Goal: Information Seeking & Learning: Learn about a topic

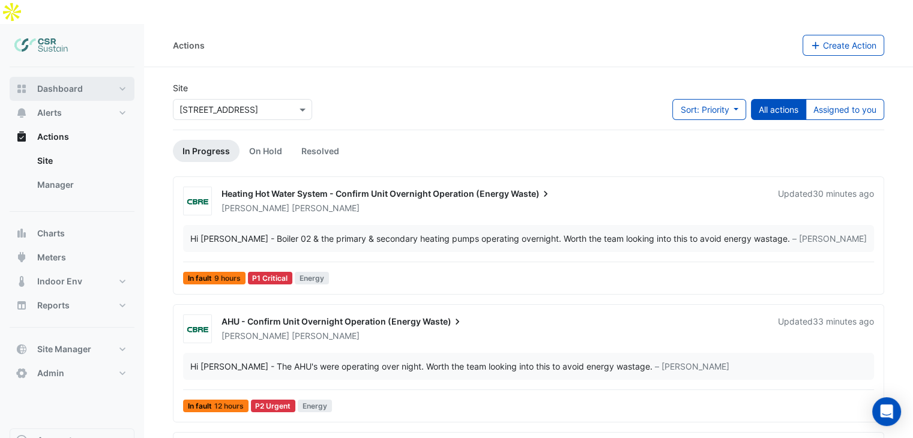
click at [53, 83] on span "Dashboard" at bounding box center [60, 89] width 46 height 12
select select "***"
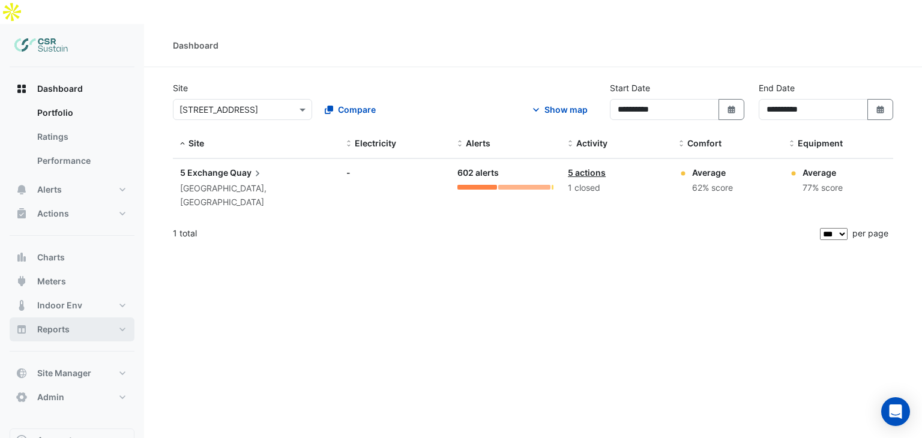
click at [86, 318] on button "Reports" at bounding box center [72, 330] width 125 height 24
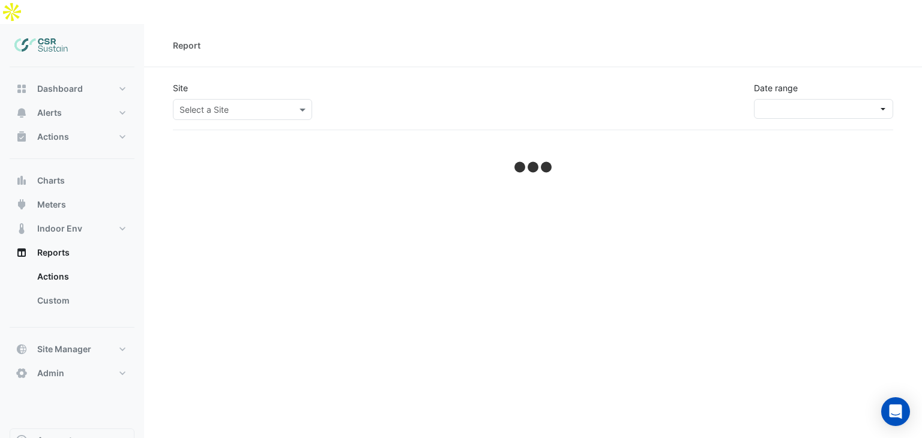
select select "***"
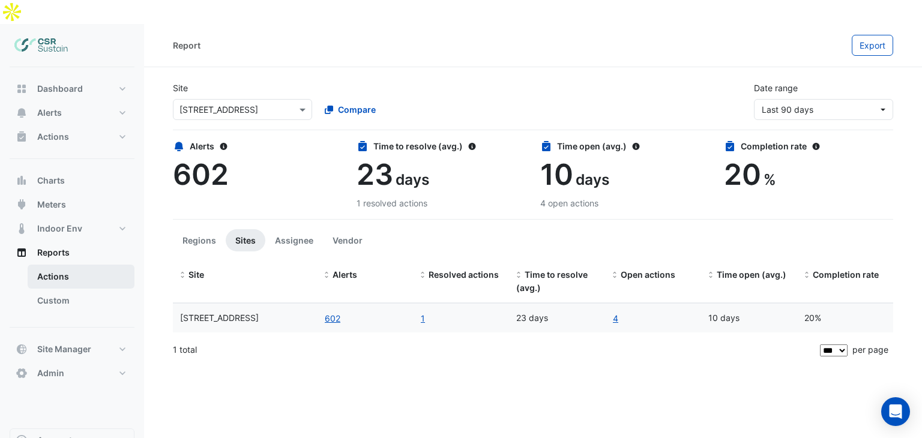
click at [77, 265] on link "Actions" at bounding box center [81, 277] width 107 height 24
click at [200, 229] on button "Regions" at bounding box center [199, 240] width 53 height 22
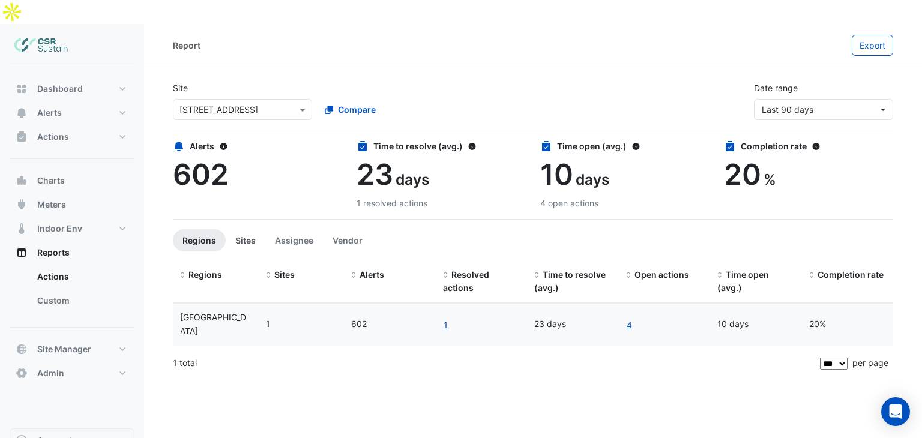
click at [240, 229] on button "Sites" at bounding box center [246, 240] width 40 height 22
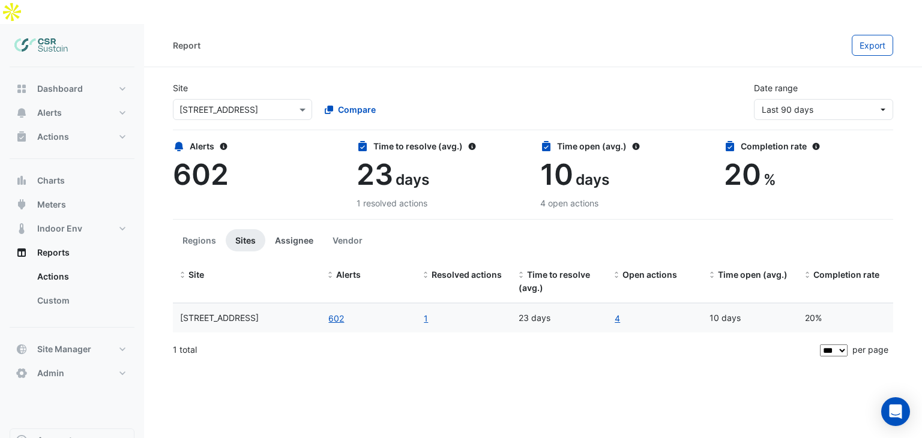
click at [293, 229] on button "Assignee" at bounding box center [294, 240] width 58 height 22
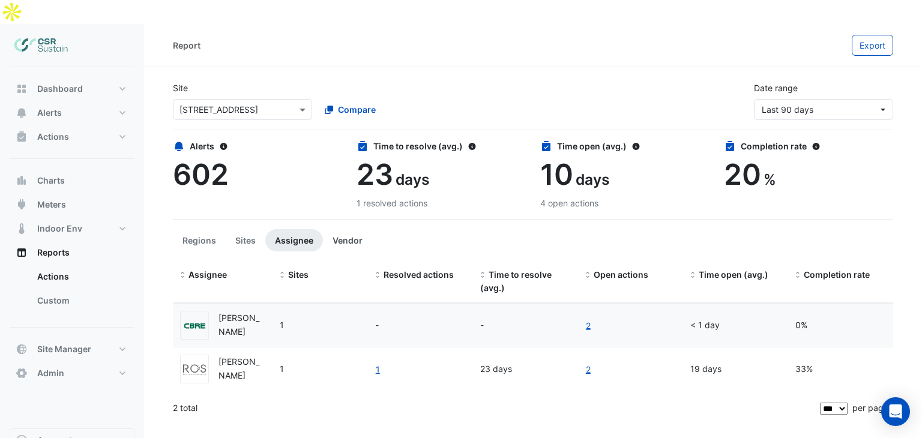
click at [348, 229] on button "Vendor" at bounding box center [347, 240] width 49 height 22
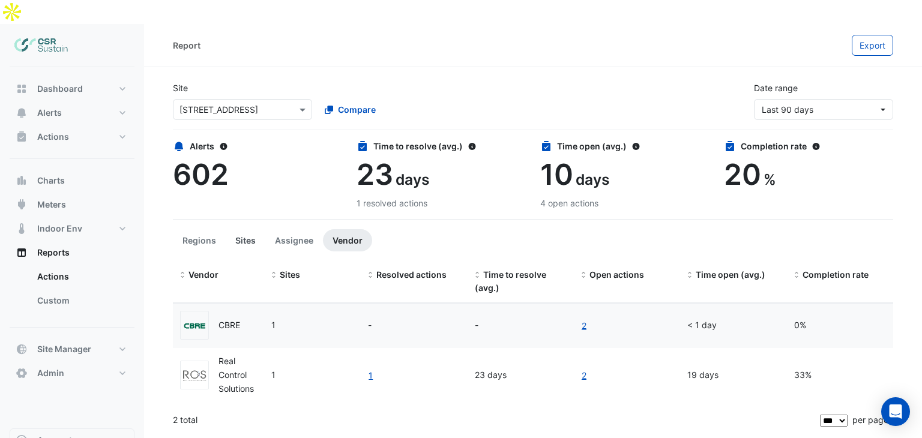
click at [252, 229] on button "Sites" at bounding box center [246, 240] width 40 height 22
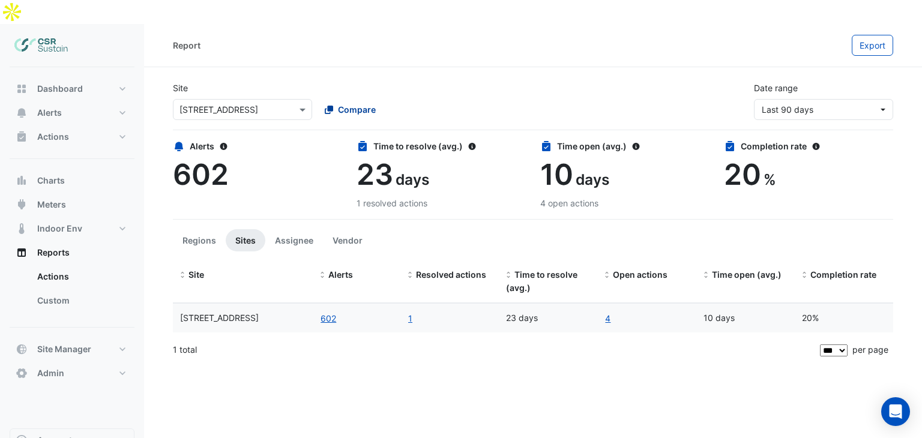
click at [351, 103] on span "Compare" at bounding box center [357, 109] width 38 height 13
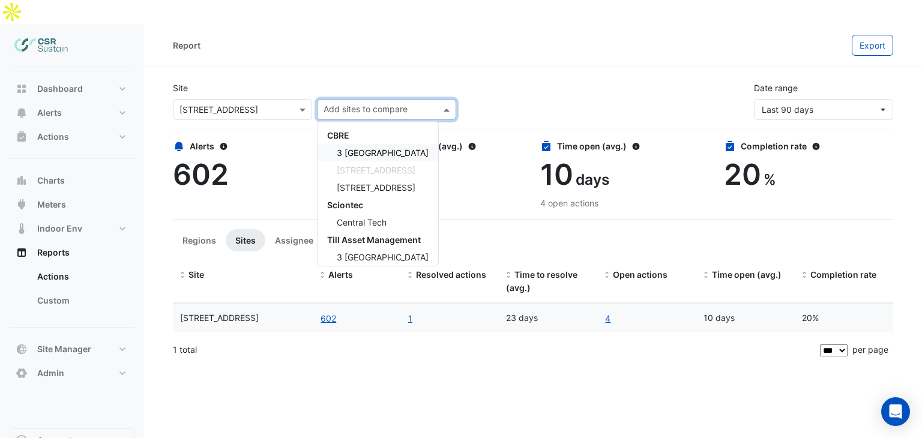
click at [360, 148] on span "3 [GEOGRAPHIC_DATA]" at bounding box center [383, 153] width 92 height 10
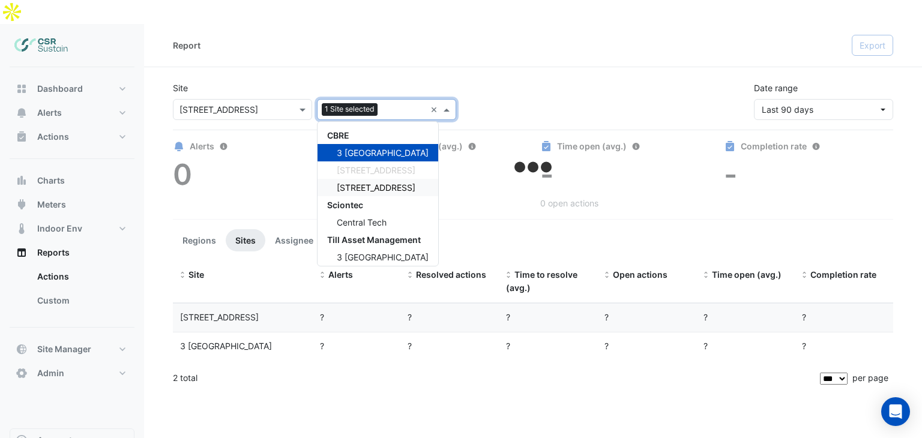
click at [355, 182] on span "[STREET_ADDRESS]" at bounding box center [376, 187] width 79 height 10
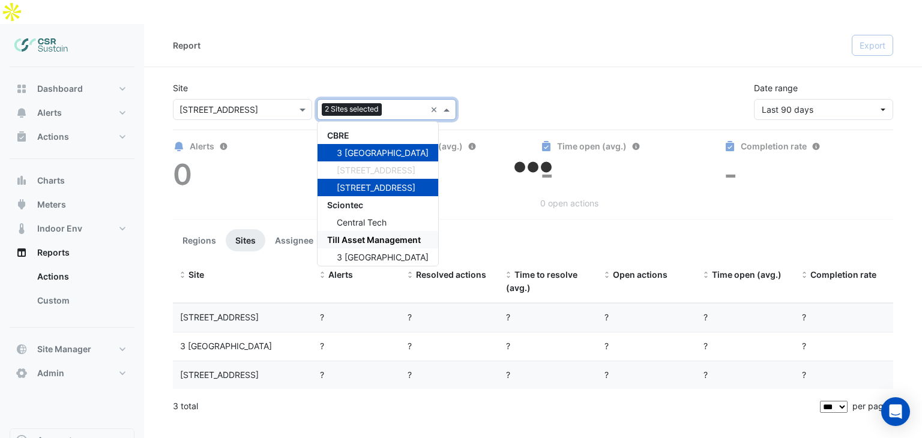
click at [303, 400] on div "Report Export Site × 5 Exchange Quay 2 Sites selected × CBRE 3 St. Paul's Place…" at bounding box center [533, 243] width 778 height 438
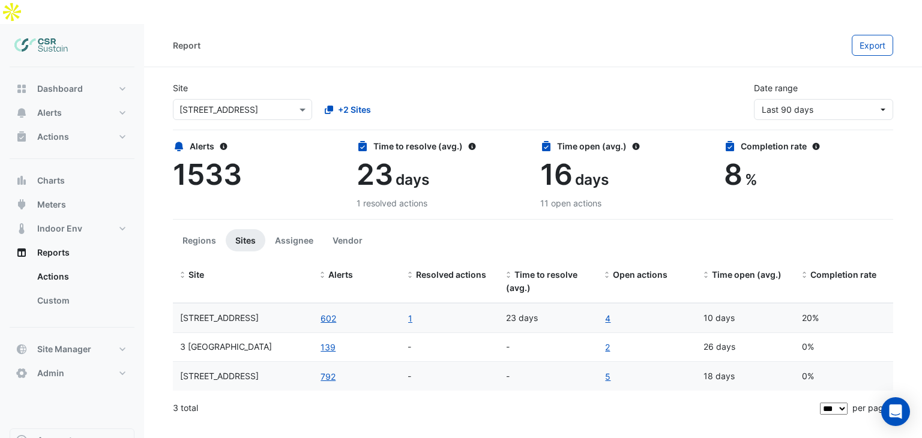
drag, startPoint x: 803, startPoint y: 294, endPoint x: 819, endPoint y: 294, distance: 16.2
click at [819, 312] on div "20%" at bounding box center [844, 319] width 84 height 14
click at [60, 131] on span "Actions" at bounding box center [53, 137] width 32 height 12
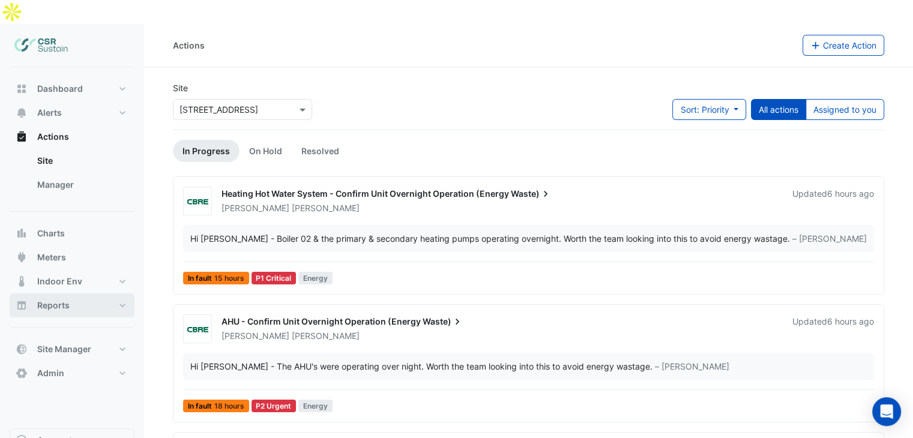
click at [68, 300] on span "Reports" at bounding box center [53, 306] width 32 height 12
select select "***"
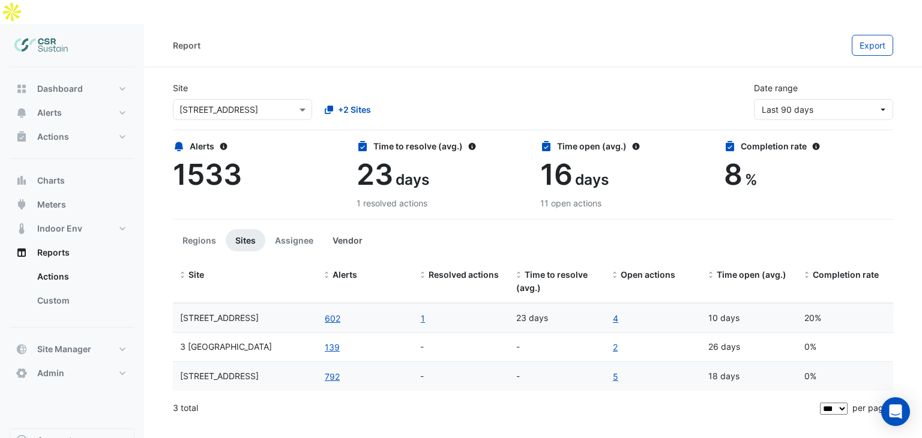
click at [336, 229] on button "Vendor" at bounding box center [347, 240] width 49 height 22
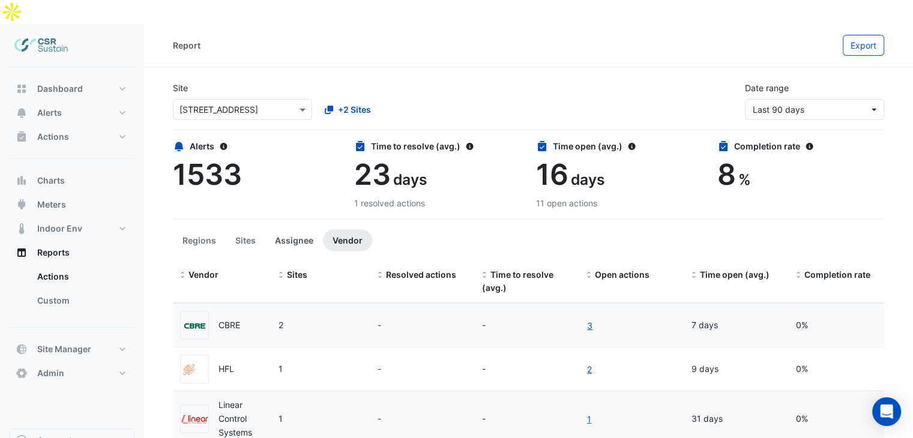
click at [300, 229] on button "Assignee" at bounding box center [294, 240] width 58 height 22
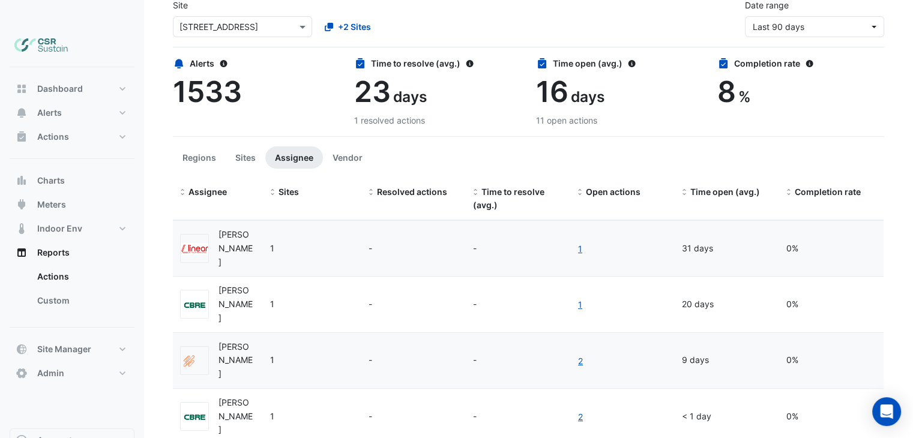
scroll to position [104, 0]
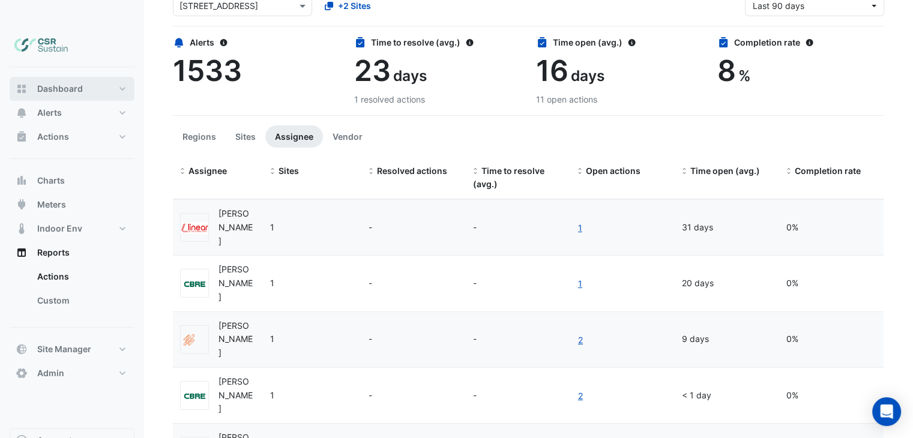
click at [91, 77] on button "Dashboard" at bounding box center [72, 89] width 125 height 24
select select "***"
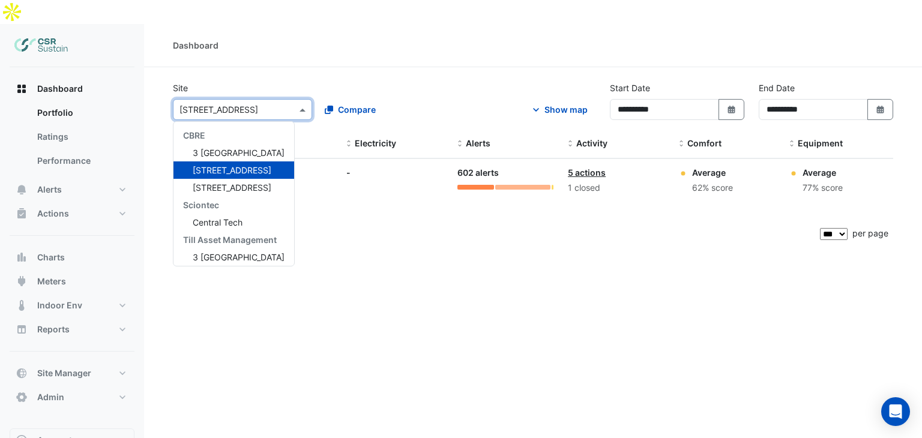
drag, startPoint x: 294, startPoint y: 80, endPoint x: 292, endPoint y: 92, distance: 12.2
click at [294, 103] on div at bounding box center [242, 110] width 138 height 14
drag, startPoint x: 327, startPoint y: 96, endPoint x: 336, endPoint y: 89, distance: 11.2
click at [329, 92] on div "**********" at bounding box center [533, 106] width 735 height 48
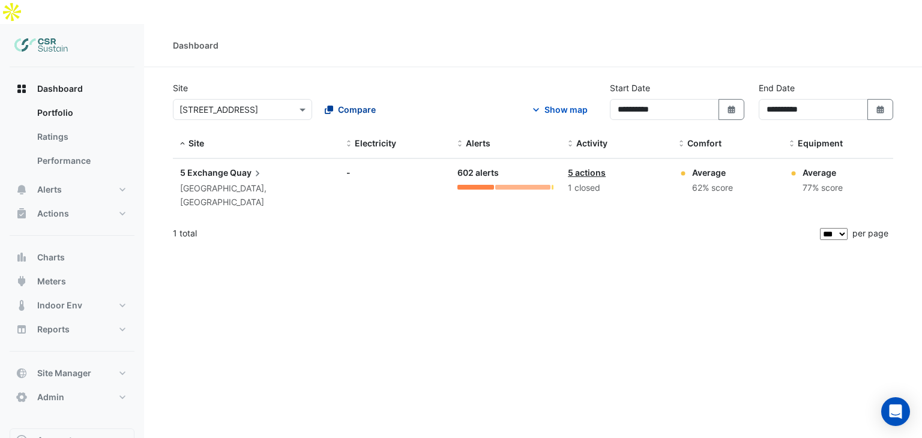
click at [337, 103] on div "Compare" at bounding box center [350, 109] width 51 height 13
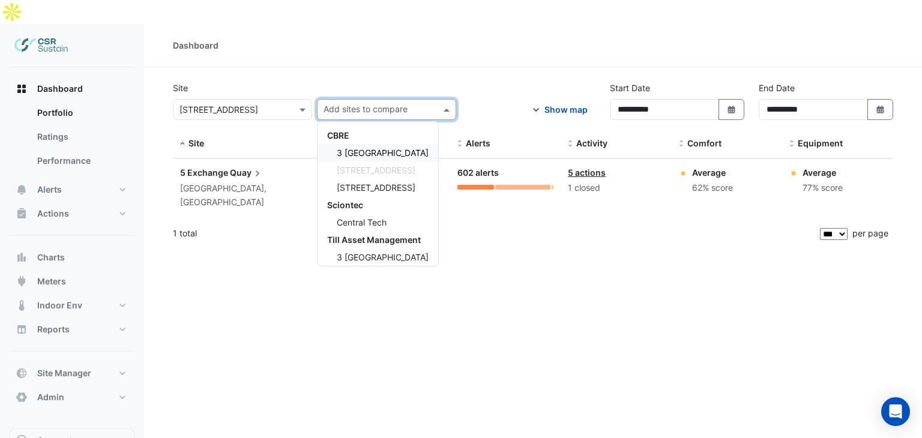
click at [339, 148] on span "3 [GEOGRAPHIC_DATA]" at bounding box center [383, 153] width 92 height 10
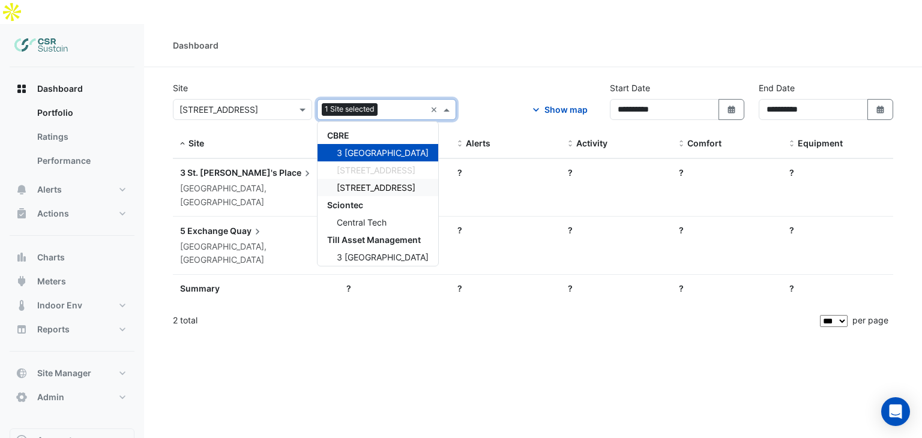
click at [349, 182] on span "[STREET_ADDRESS]" at bounding box center [376, 187] width 79 height 10
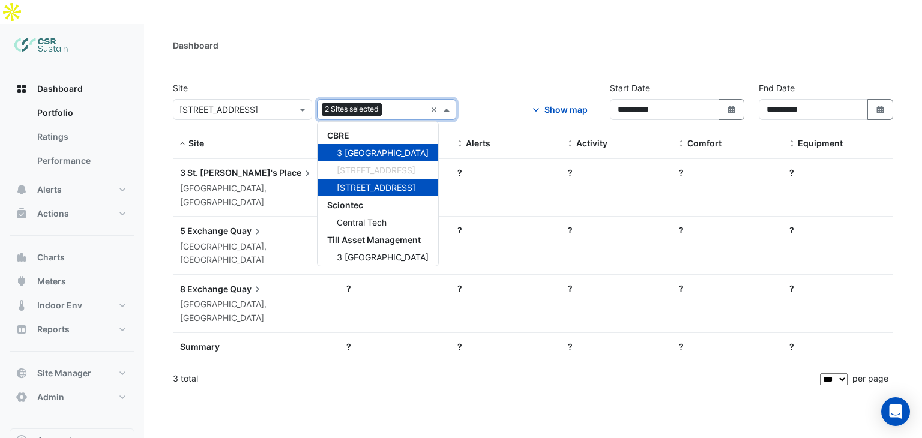
drag, startPoint x: 396, startPoint y: 26, endPoint x: 439, endPoint y: 85, distance: 72.9
click at [396, 39] on div "Dashboard" at bounding box center [533, 45] width 720 height 13
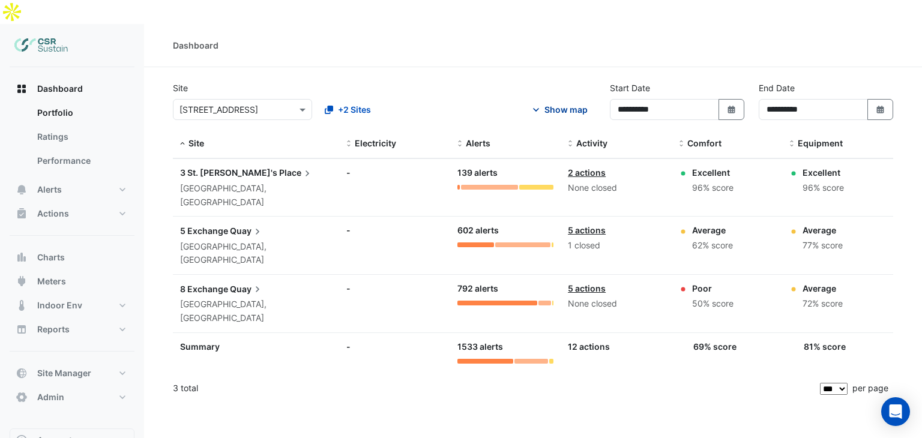
click at [545, 103] on div "Show map" at bounding box center [565, 109] width 43 height 13
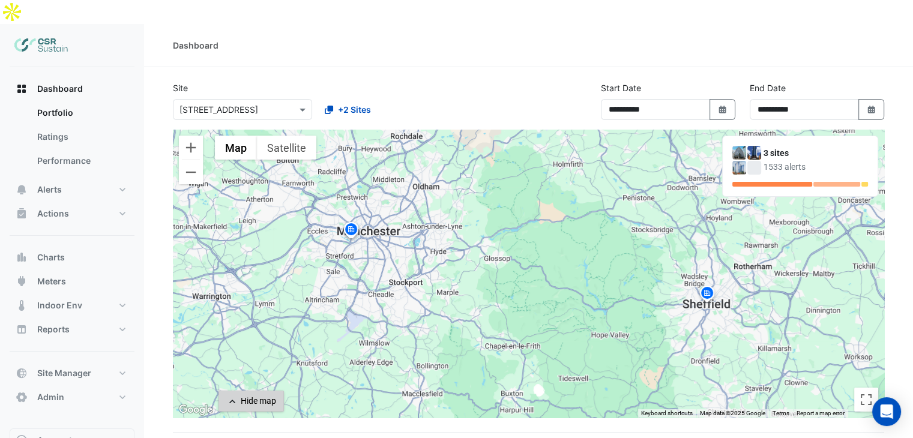
click at [258, 395] on div "Hide map" at bounding box center [258, 401] width 35 height 13
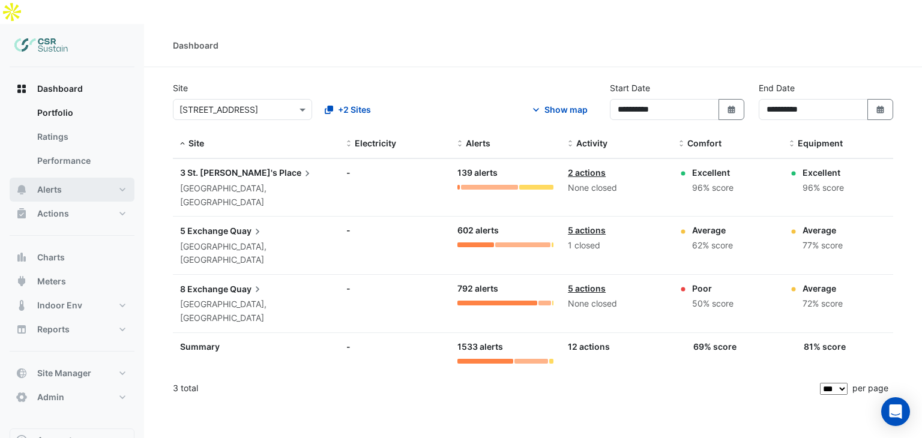
click at [91, 178] on button "Alerts" at bounding box center [72, 190] width 125 height 24
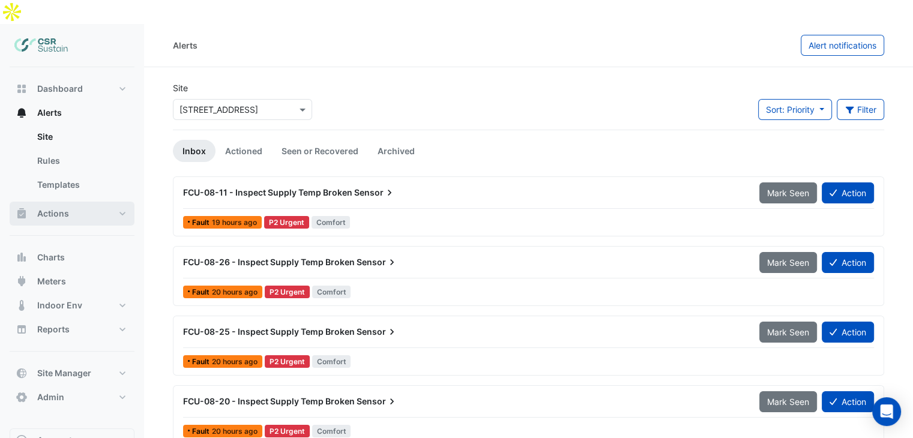
click at [87, 202] on button "Actions" at bounding box center [72, 214] width 125 height 24
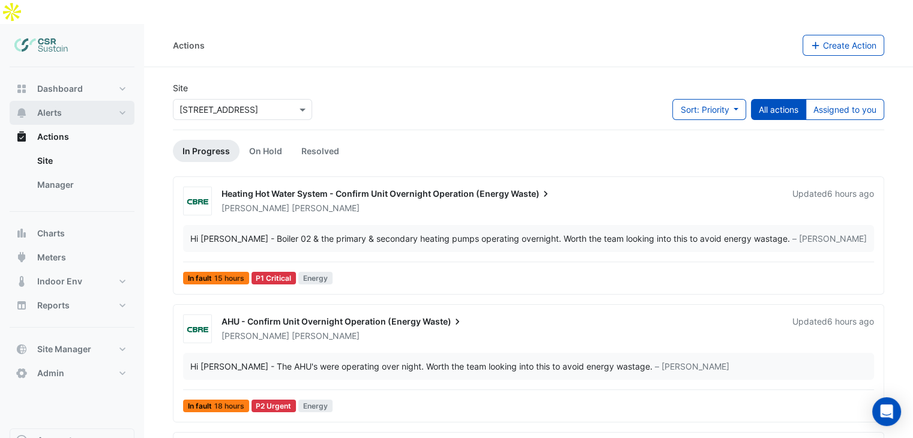
click at [74, 101] on button "Alerts" at bounding box center [72, 113] width 125 height 24
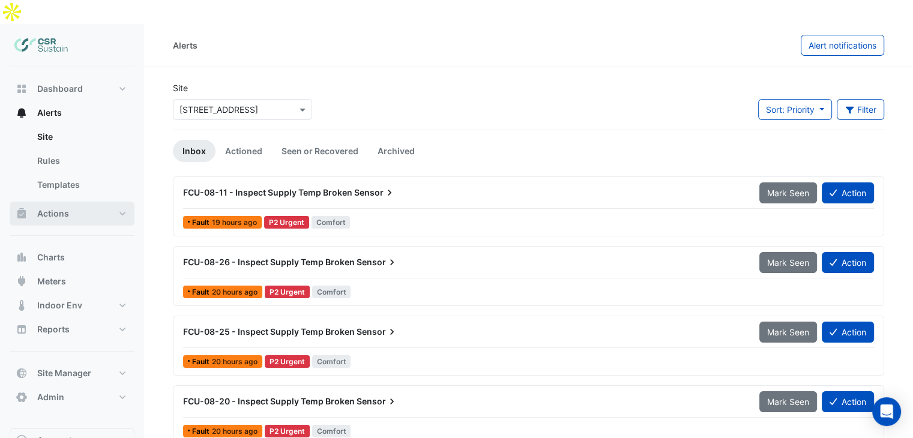
click at [67, 208] on span "Actions" at bounding box center [53, 214] width 32 height 12
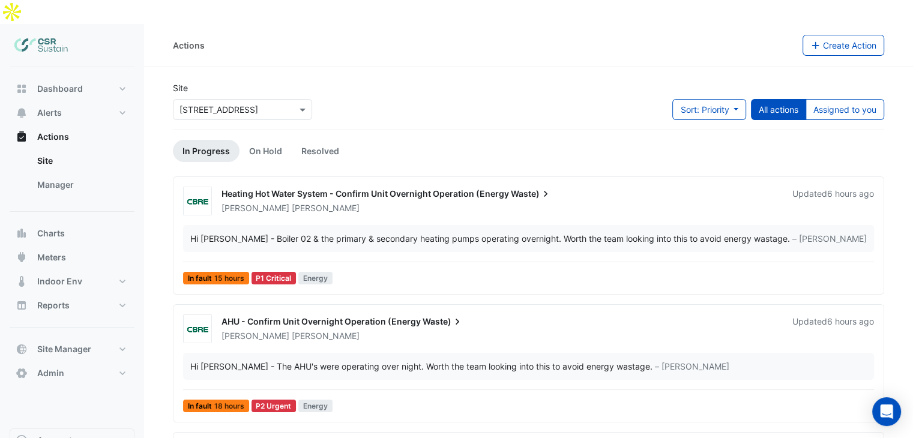
click at [286, 316] on div "AHU - Confirm Unit Overnight Operation (Energy Waste)" at bounding box center [499, 323] width 556 height 14
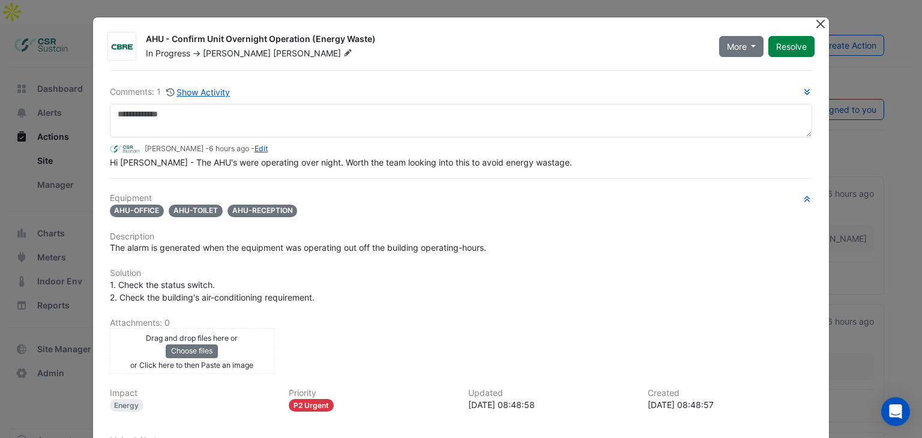
click at [816, 25] on button "Close" at bounding box center [820, 23] width 13 height 13
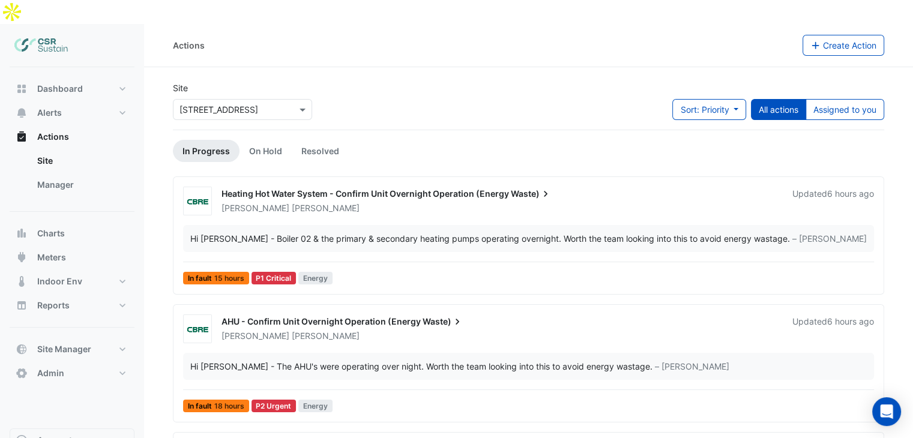
click at [300, 311] on div "AHU - Confirm Unit Overnight Operation (Energy Waste) [PERSON_NAME] Updated 6 h…" at bounding box center [547, 326] width 667 height 31
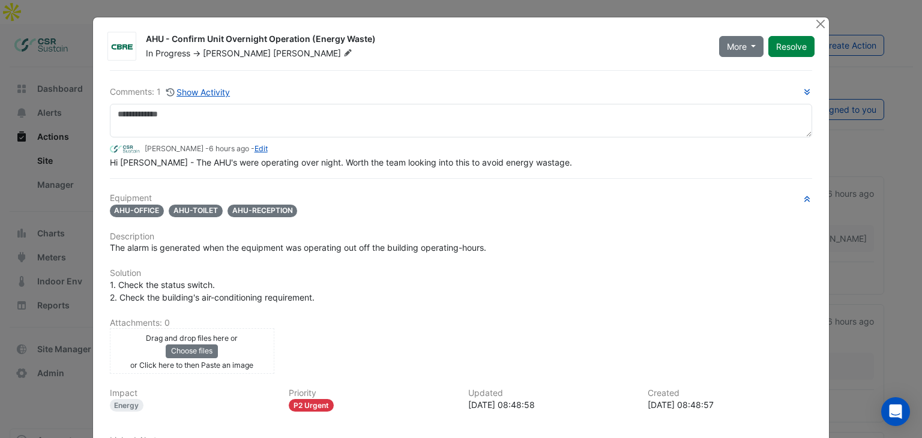
scroll to position [60, 0]
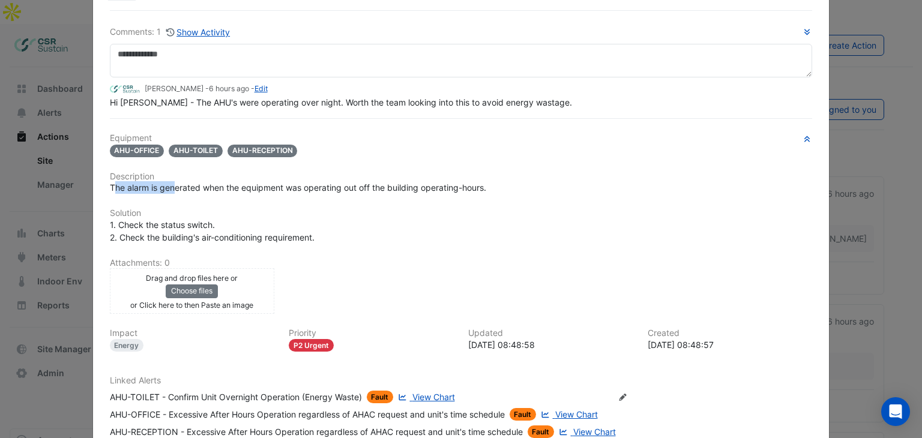
drag, startPoint x: 111, startPoint y: 185, endPoint x: 171, endPoint y: 184, distance: 60.0
click at [171, 184] on span "The alarm is generated when the equipment was operating out off the building op…" at bounding box center [298, 187] width 376 height 10
click at [169, 185] on span "The alarm is generated when the equipment was operating out off the building op…" at bounding box center [298, 187] width 376 height 10
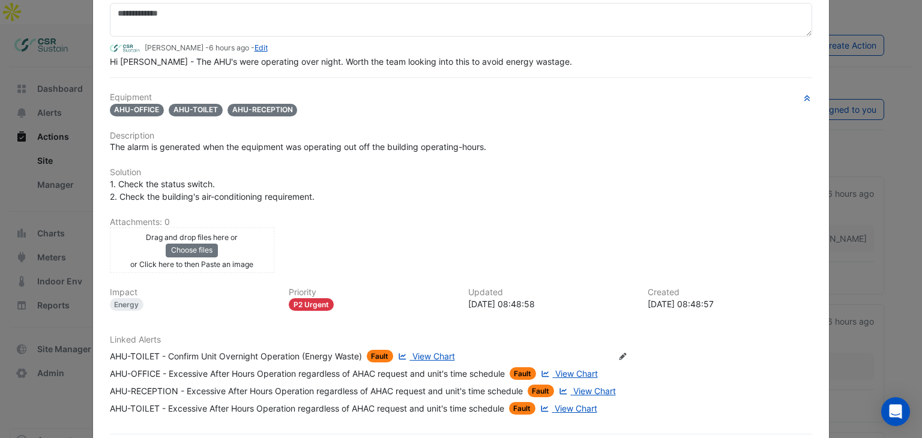
scroll to position [120, 0]
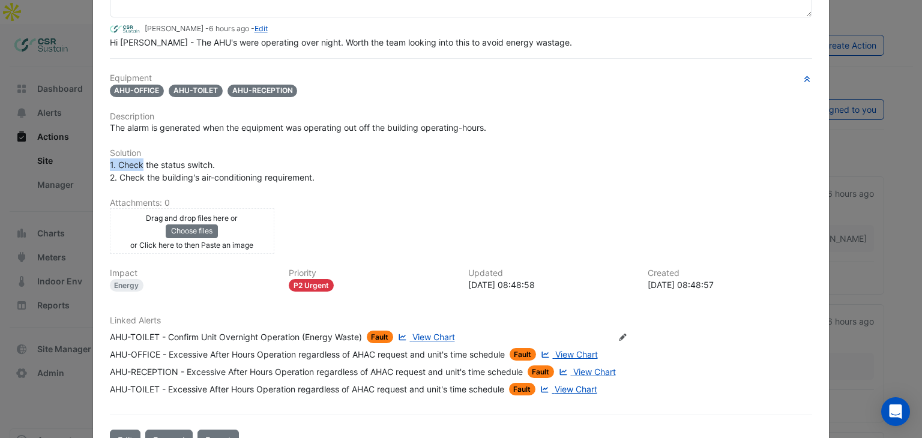
drag, startPoint x: 139, startPoint y: 161, endPoint x: 204, endPoint y: 154, distance: 65.2
click at [204, 154] on div "Equipment AHU-OFFICE AHU-TOILET AHU-RECEPTION Description The alarm is generate…" at bounding box center [461, 239] width 703 height 332
click at [571, 349] on span "View Chart" at bounding box center [576, 354] width 43 height 10
click at [30, 253] on ngb-modal-window "AHU - Confirm Unit Overnight Operation (Energy Waste) In Progress -> [PERSON_NA…" at bounding box center [461, 219] width 922 height 438
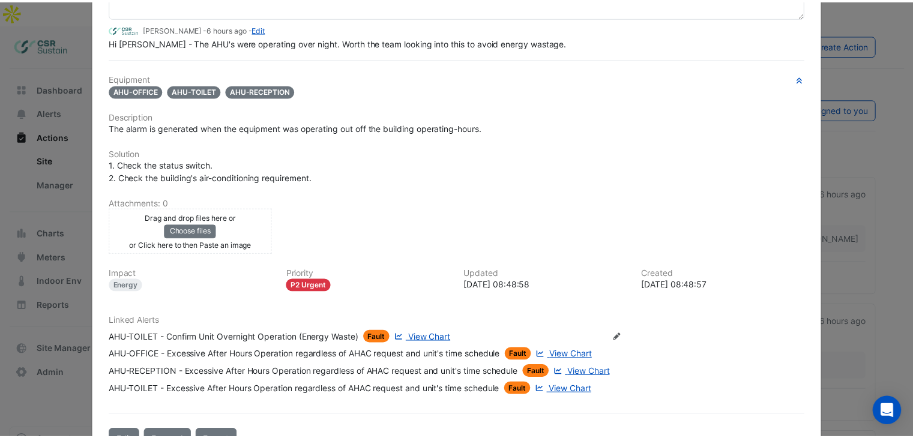
scroll to position [0, 0]
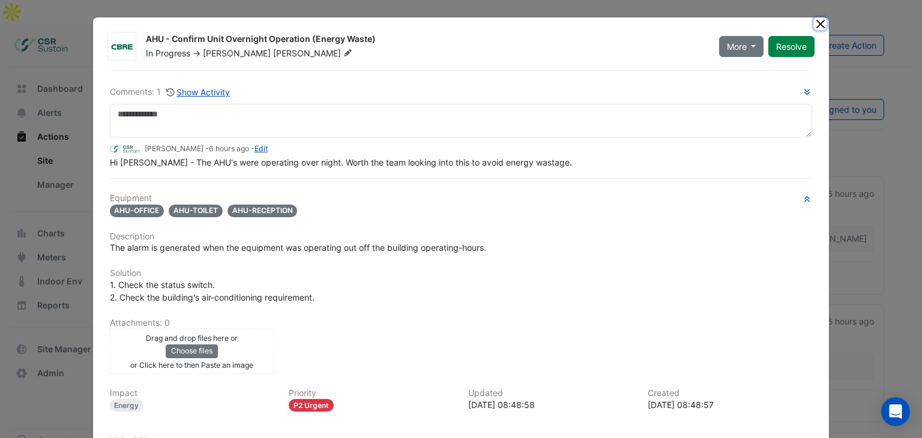
click at [819, 27] on button "Close" at bounding box center [820, 23] width 13 height 13
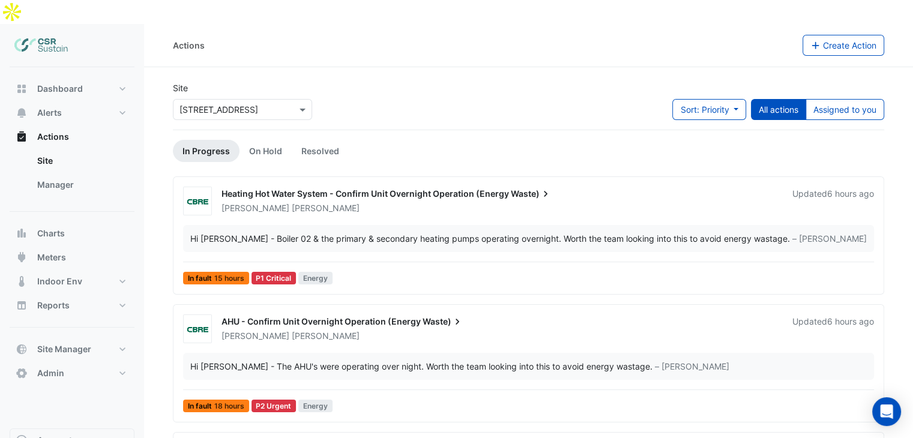
click at [255, 104] on input "text" at bounding box center [230, 110] width 102 height 13
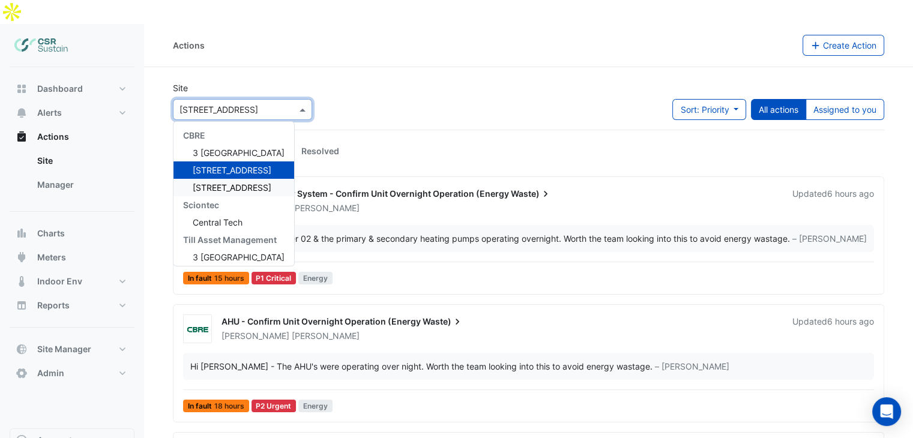
click at [226, 182] on span "[STREET_ADDRESS]" at bounding box center [232, 187] width 79 height 10
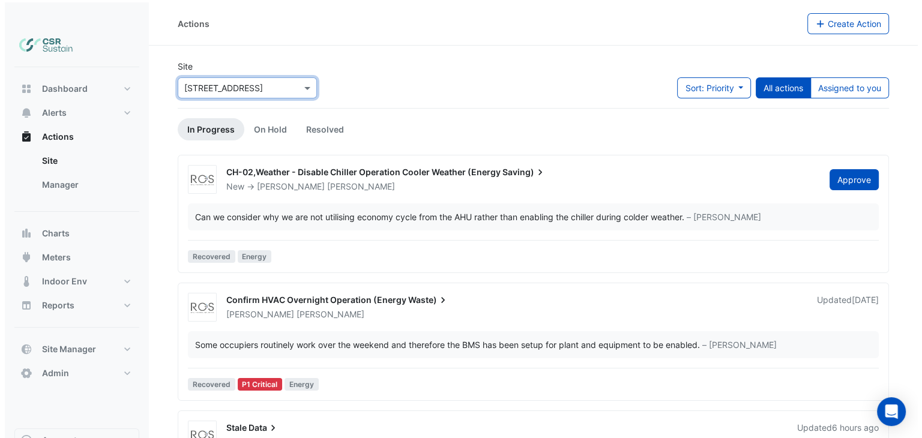
scroll to position [60, 0]
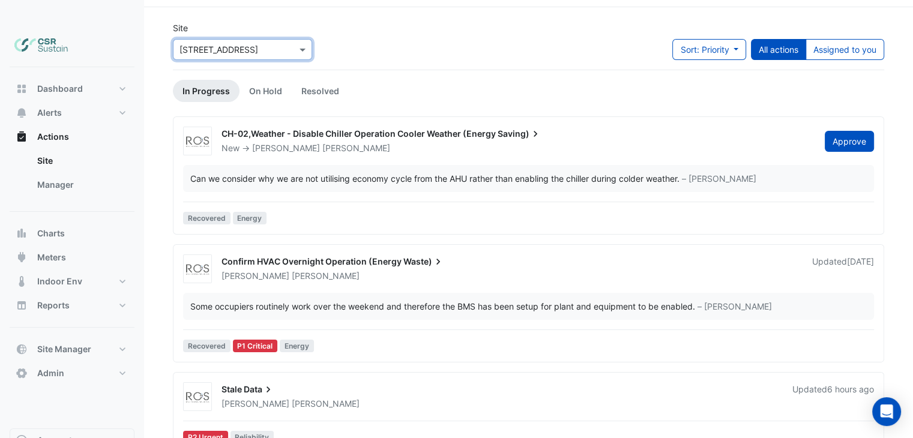
click at [312, 270] on div "[PERSON_NAME]" at bounding box center [509, 276] width 579 height 12
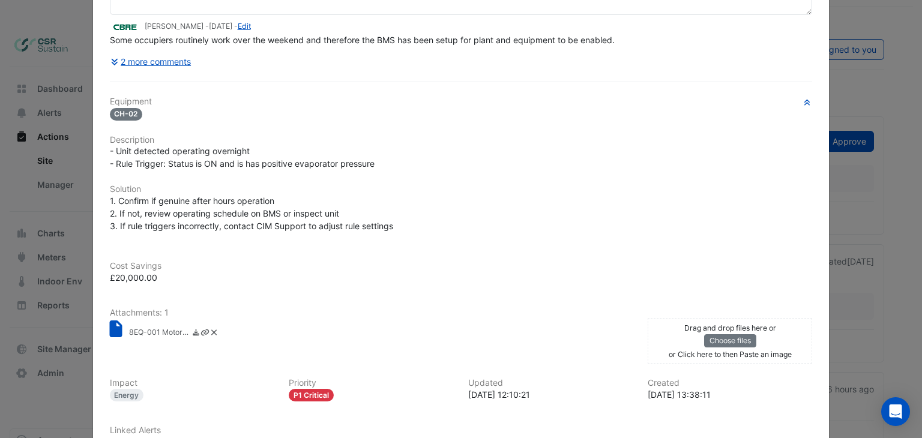
scroll to position [180, 0]
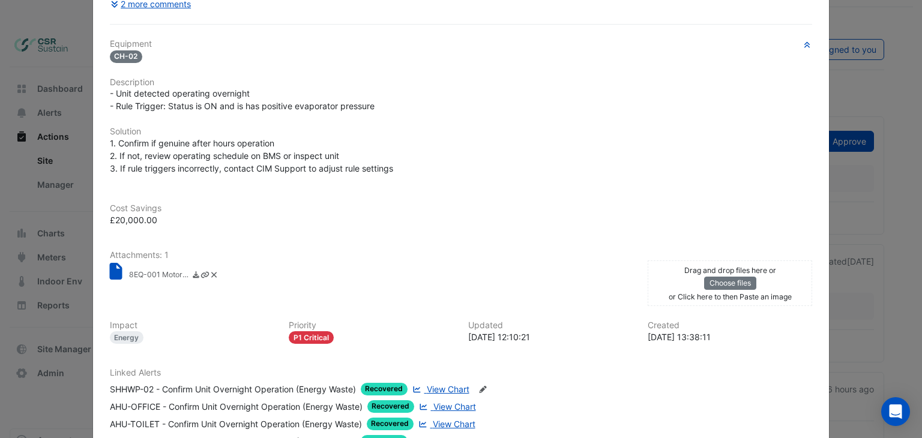
click at [132, 273] on small "8EQ-001 Motor - Run Hours Reduction Calc Spreadsheet.xlsx" at bounding box center [159, 276] width 60 height 13
drag, startPoint x: 146, startPoint y: 223, endPoint x: 101, endPoint y: 222, distance: 45.0
click at [103, 222] on div "Cost Savings £20,000.00" at bounding box center [461, 207] width 717 height 37
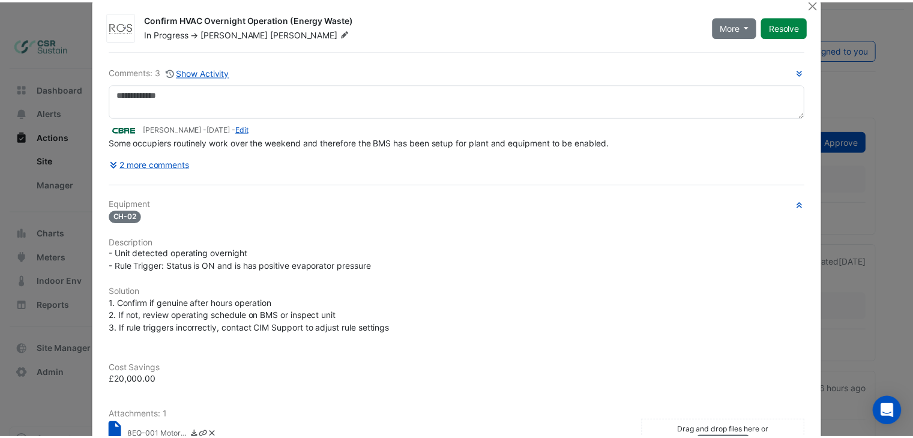
scroll to position [0, 0]
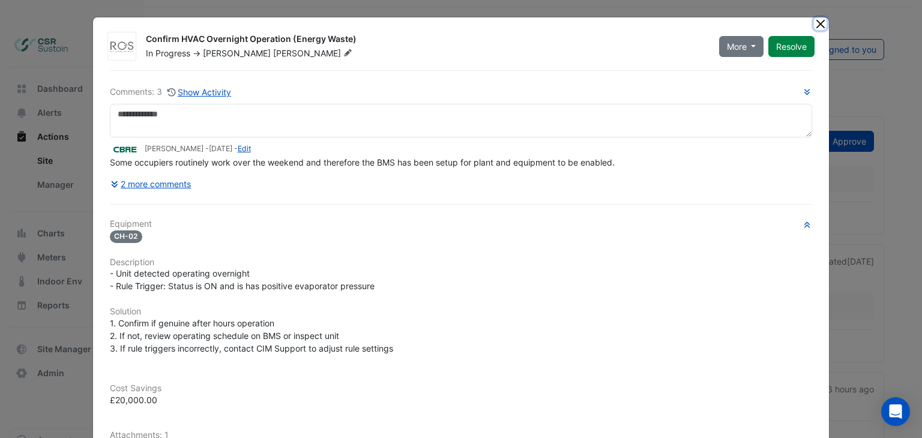
click at [816, 25] on button "Close" at bounding box center [820, 23] width 13 height 13
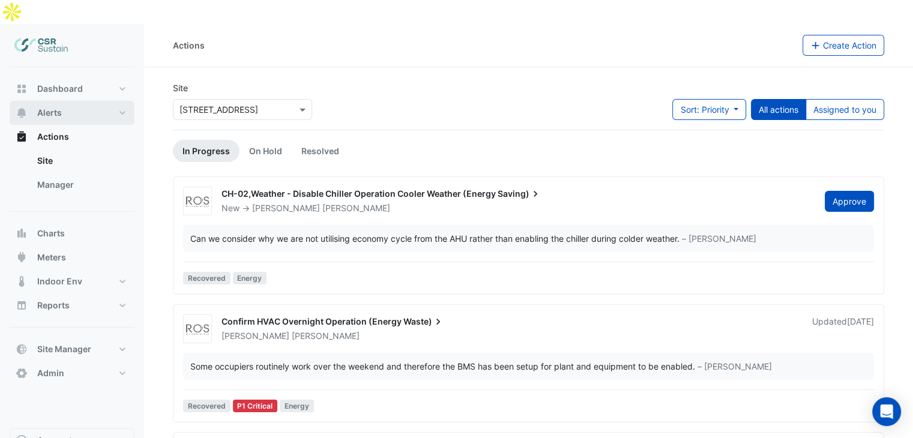
click at [55, 107] on span "Alerts" at bounding box center [49, 113] width 25 height 12
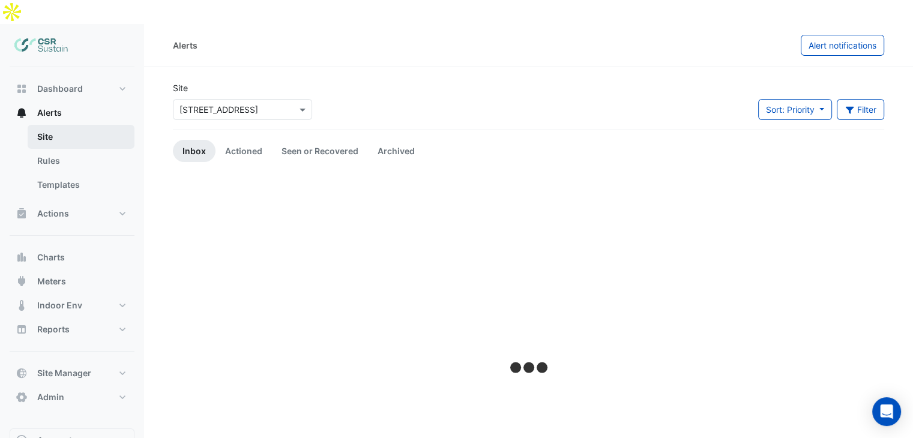
click at [66, 125] on link "Site" at bounding box center [81, 137] width 107 height 24
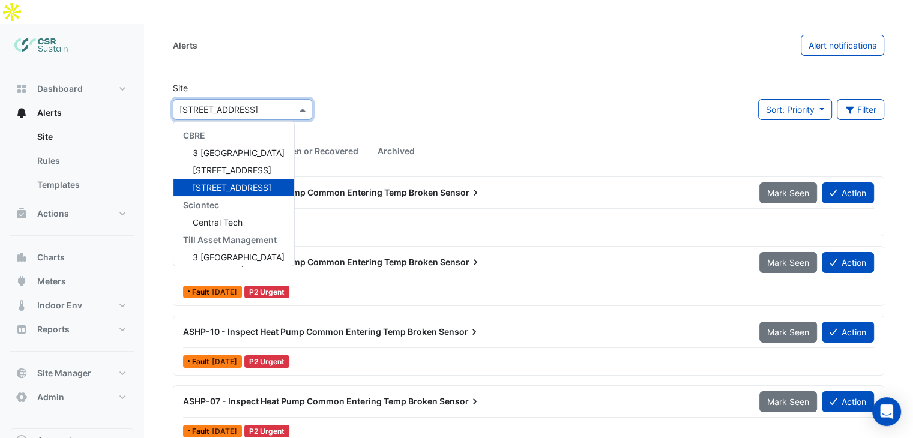
click at [260, 104] on input "text" at bounding box center [230, 110] width 102 height 13
click at [210, 165] on span "[STREET_ADDRESS]" at bounding box center [232, 170] width 79 height 10
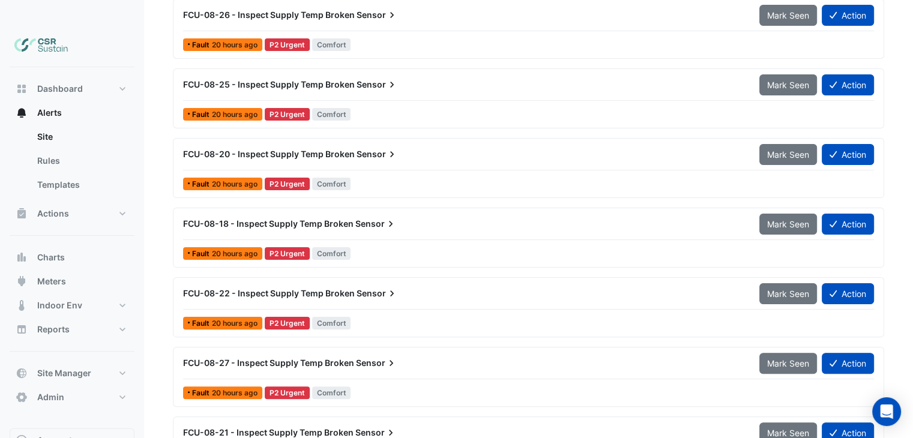
scroll to position [84, 0]
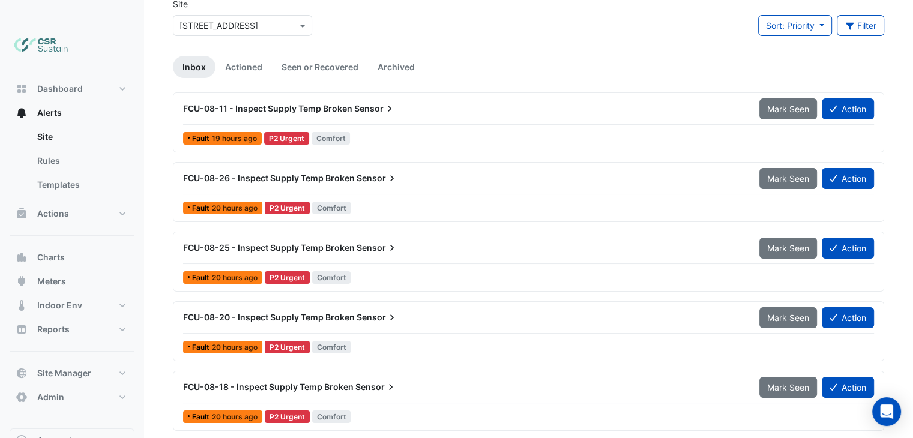
drag, startPoint x: 289, startPoint y: 303, endPoint x: 264, endPoint y: 157, distance: 148.6
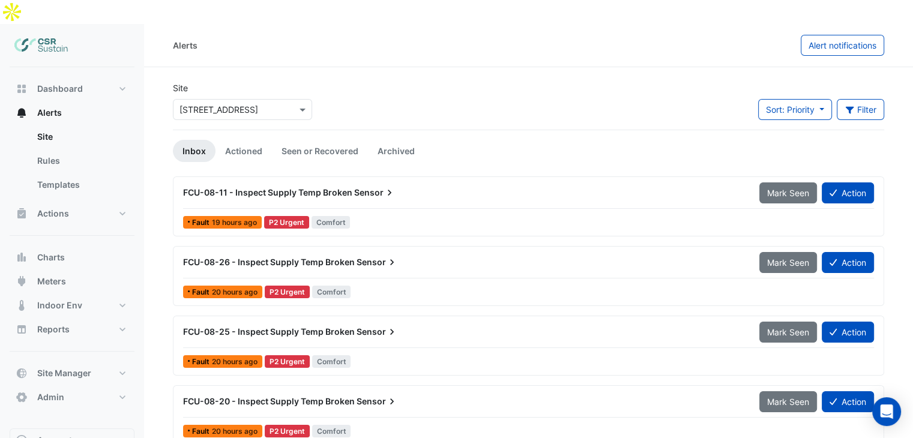
click at [211, 104] on input "text" at bounding box center [230, 110] width 102 height 13
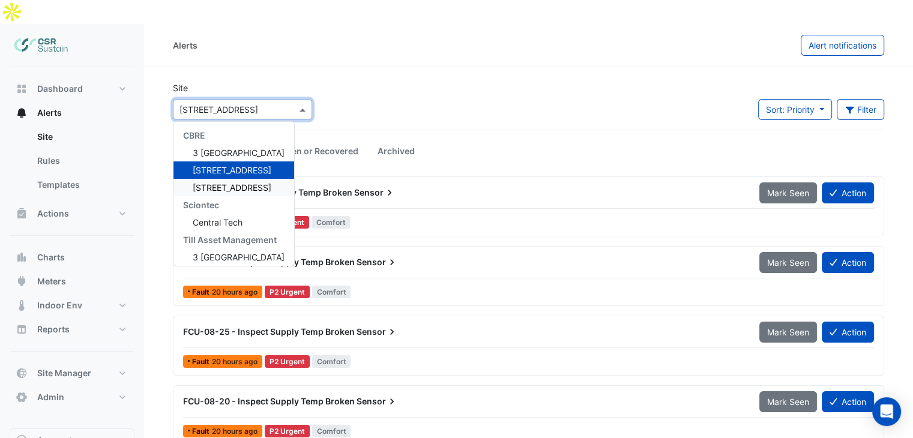
click at [207, 182] on span "[STREET_ADDRESS]" at bounding box center [232, 187] width 79 height 10
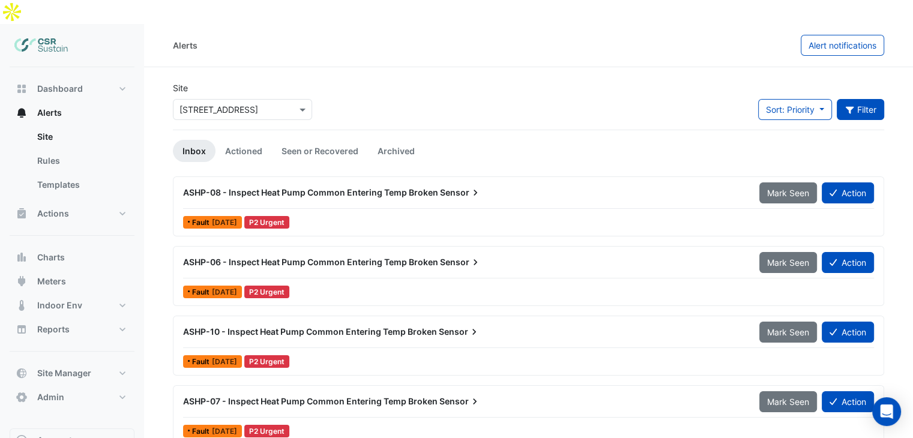
click at [864, 99] on button "Filter" at bounding box center [861, 109] width 48 height 21
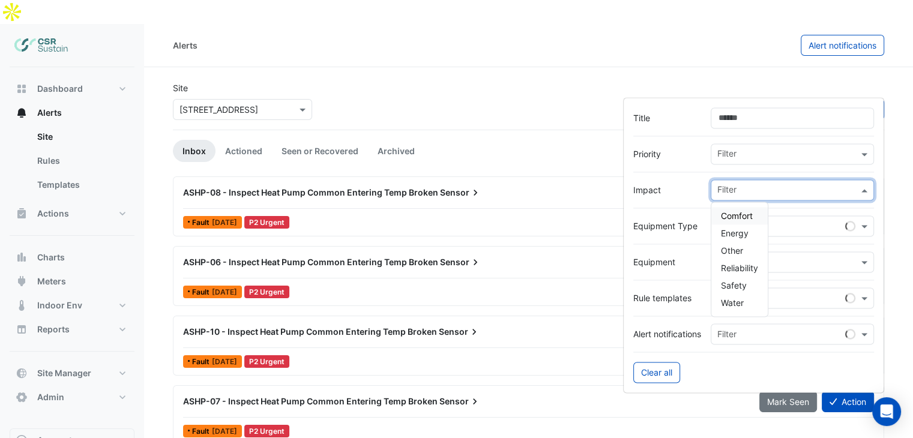
click at [732, 196] on div at bounding box center [787, 192] width 143 height 16
click at [740, 267] on span "Reliability" at bounding box center [739, 268] width 37 height 10
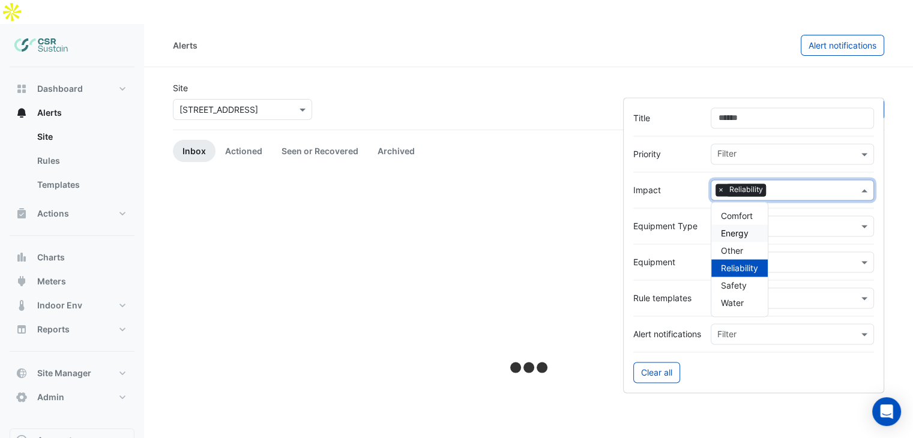
click at [599, 82] on div "Site × [STREET_ADDRESS] Sort: Priority Priority Updated 1 filter" at bounding box center [529, 106] width 726 height 48
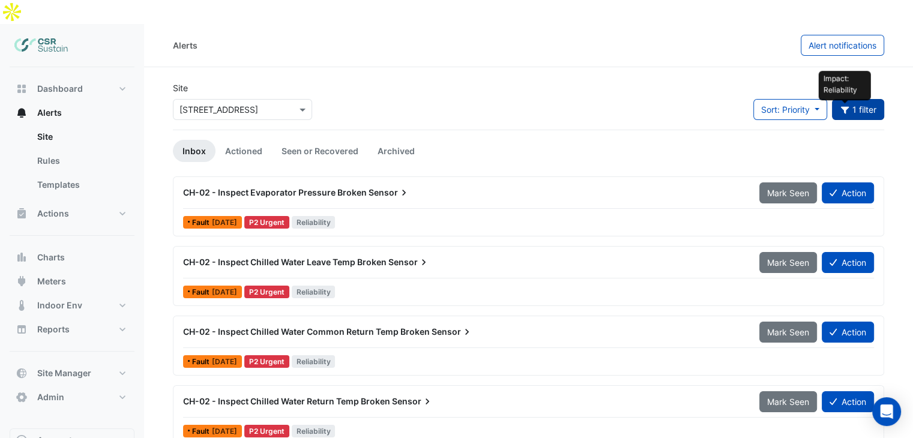
click at [843, 107] on icon "button" at bounding box center [844, 110] width 8 height 7
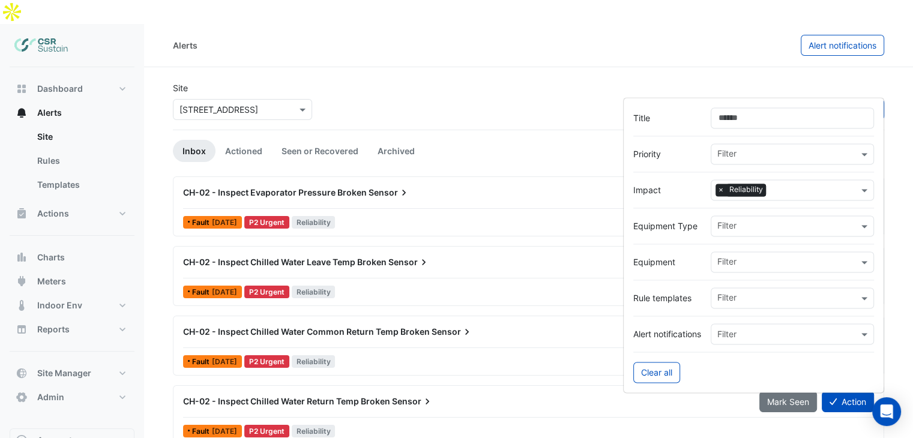
click at [600, 82] on div "Site × [STREET_ADDRESS] Sort: Priority Priority Updated 1 filter" at bounding box center [529, 106] width 726 height 48
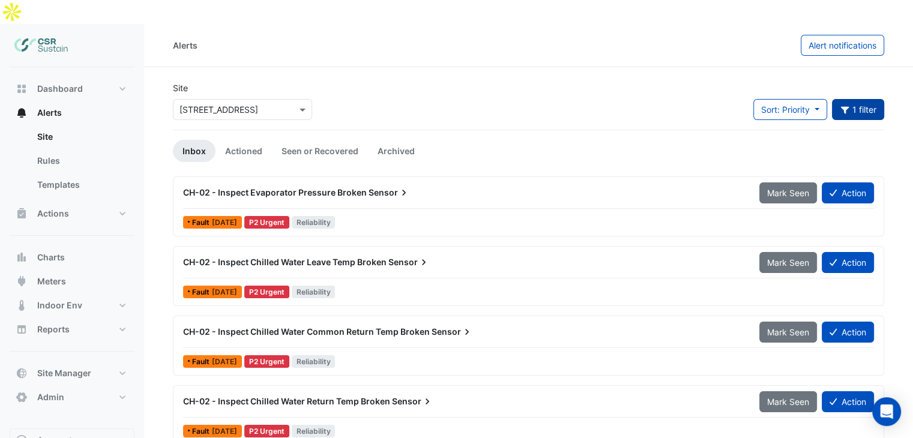
click at [857, 99] on button "1 filter" at bounding box center [858, 109] width 53 height 21
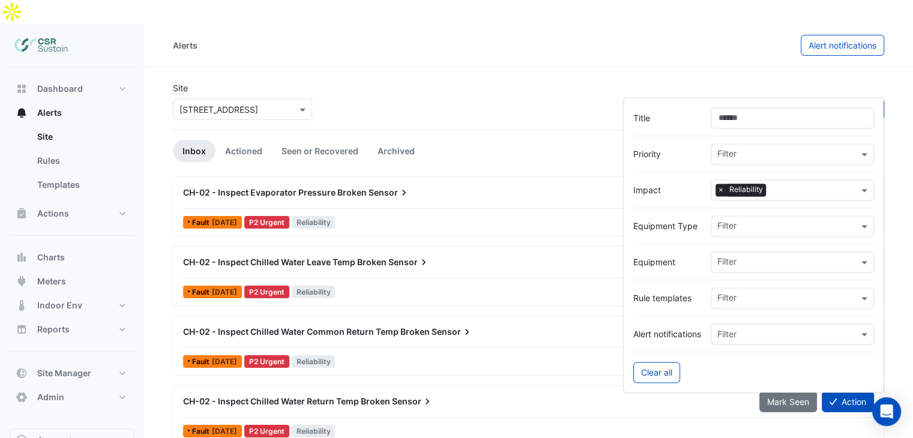
click at [674, 82] on div "Site × [STREET_ADDRESS] Sort: Priority Priority Updated 1 filter" at bounding box center [529, 106] width 726 height 48
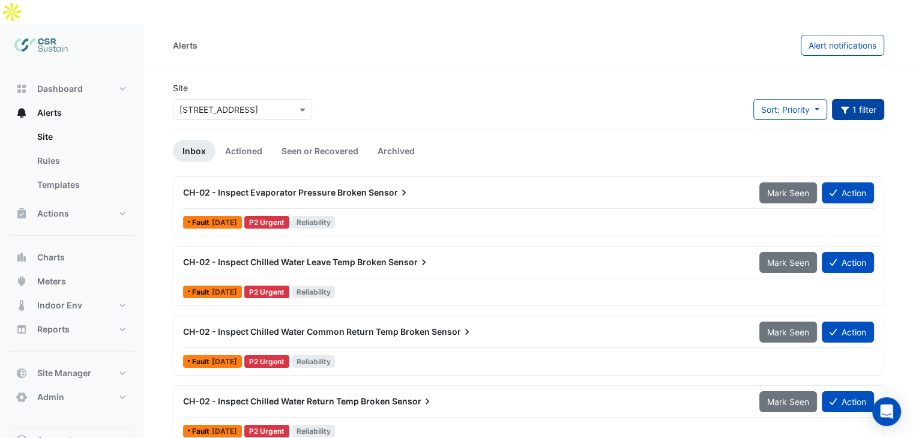
drag, startPoint x: 876, startPoint y: 80, endPoint x: 871, endPoint y: 85, distance: 6.8
click at [876, 99] on button "1 filter" at bounding box center [858, 109] width 53 height 21
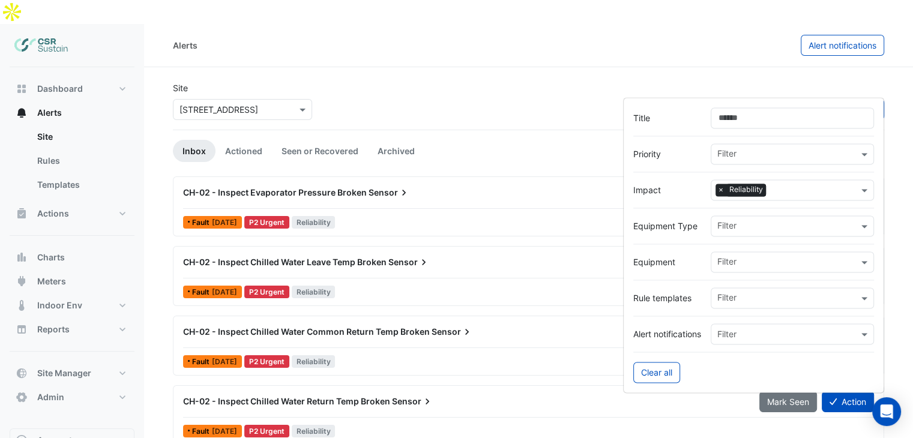
click at [769, 188] on div at bounding box center [813, 192] width 89 height 16
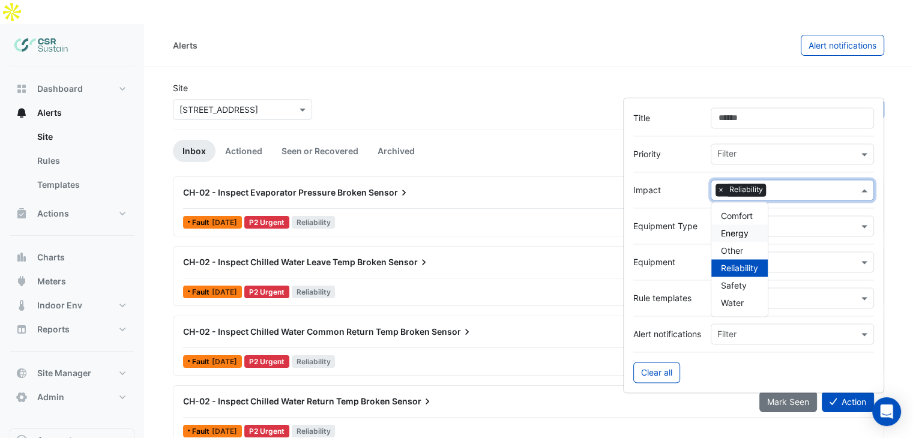
click at [738, 234] on span "Energy" at bounding box center [735, 233] width 28 height 10
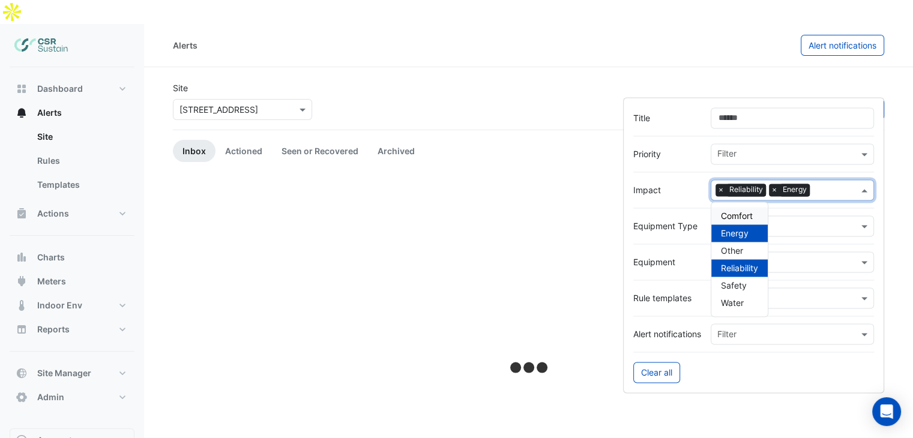
drag, startPoint x: 663, startPoint y: 107, endPoint x: 677, endPoint y: 97, distance: 18.0
click at [663, 107] on div "Title" at bounding box center [753, 117] width 241 height 21
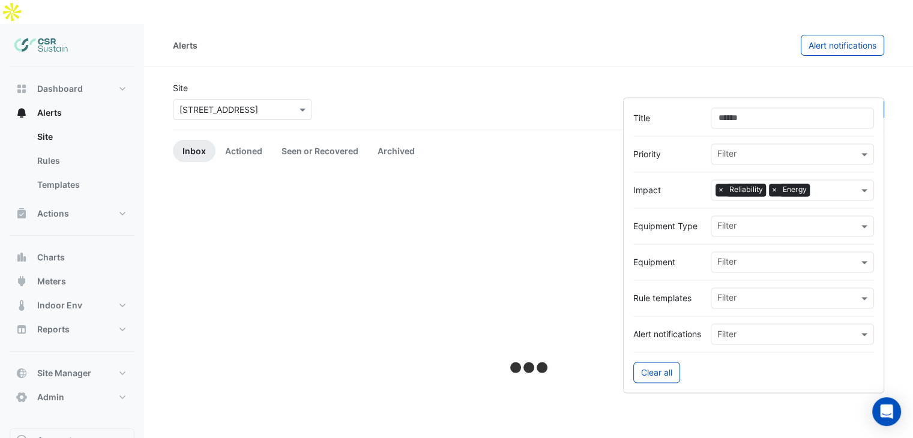
click at [680, 88] on div "Site × [STREET_ADDRESS] Sort: Priority Priority Updated 1 filter" at bounding box center [529, 106] width 726 height 48
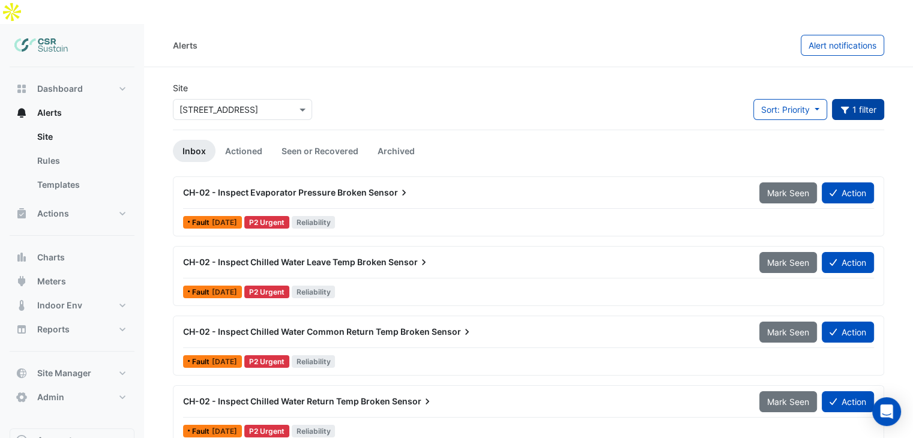
click at [857, 99] on button "1 filter" at bounding box center [858, 109] width 53 height 21
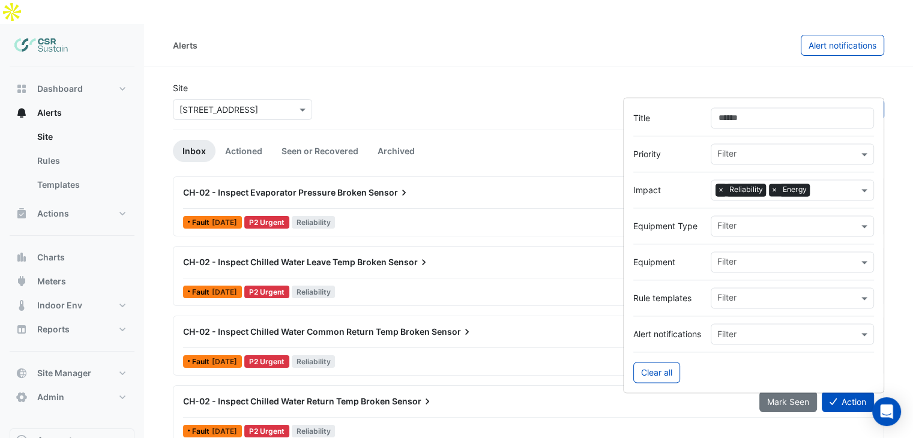
click at [722, 191] on span "×" at bounding box center [721, 190] width 11 height 12
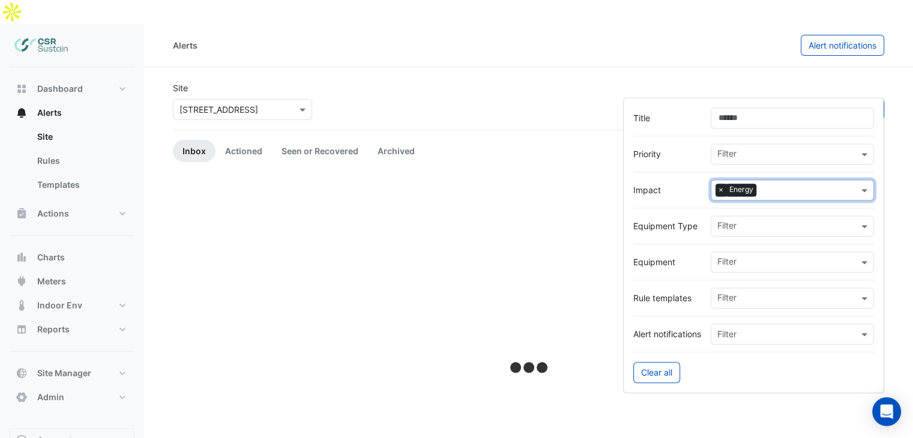
click at [720, 191] on span "×" at bounding box center [721, 190] width 11 height 12
drag, startPoint x: 643, startPoint y: 79, endPoint x: 604, endPoint y: 71, distance: 39.7
click at [643, 82] on div "Site × [STREET_ADDRESS] Sort: Priority Priority Updated Filter" at bounding box center [529, 106] width 726 height 48
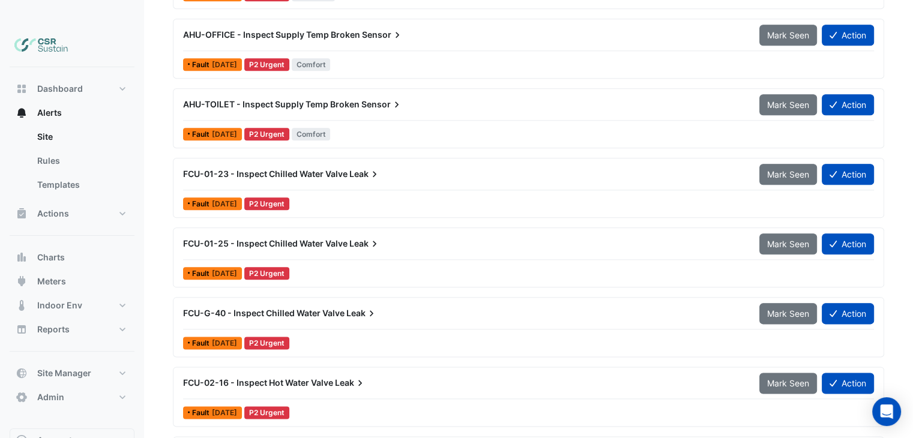
scroll to position [1417, 0]
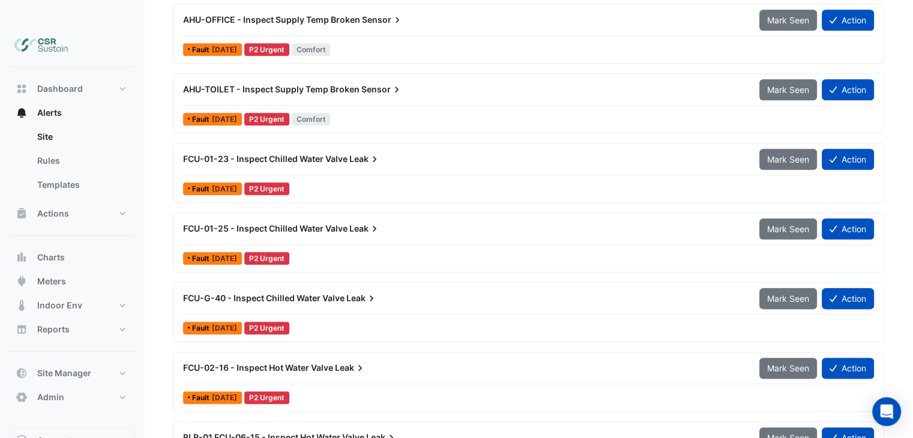
click at [271, 293] on span "FCU-G-40 - Inspect Chilled Water Valve" at bounding box center [263, 298] width 161 height 10
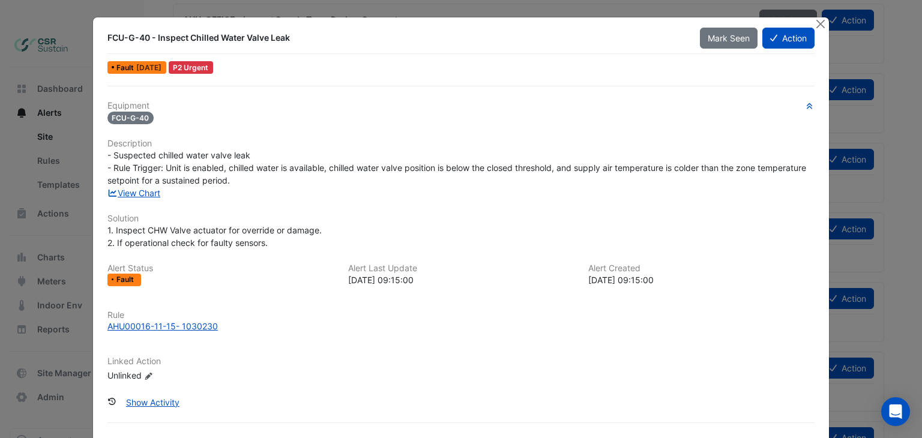
drag, startPoint x: 193, startPoint y: 39, endPoint x: 289, endPoint y: 37, distance: 96.1
click at [289, 37] on div "FCU-G-40 - Inspect Chilled Water Valve Leak" at bounding box center [396, 38] width 579 height 12
click at [142, 188] on link "View Chart" at bounding box center [133, 193] width 53 height 10
click at [221, 34] on div "FCU-G-40 - Inspect Chilled Water Valve Leak" at bounding box center [396, 38] width 579 height 12
drag, startPoint x: 190, startPoint y: 37, endPoint x: 286, endPoint y: 39, distance: 95.5
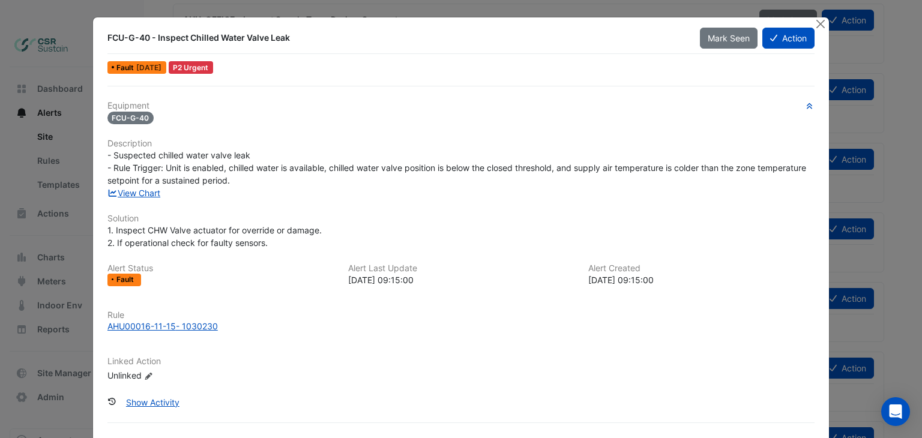
click at [286, 39] on div "FCU-G-40 - Inspect Chilled Water Valve Leak" at bounding box center [396, 38] width 579 height 12
click at [285, 39] on div "FCU-G-40 - Inspect Chilled Water Valve Leak" at bounding box center [396, 38] width 579 height 12
click at [823, 25] on div at bounding box center [821, 24] width 15 height 14
click at [818, 25] on button "Close" at bounding box center [820, 23] width 13 height 13
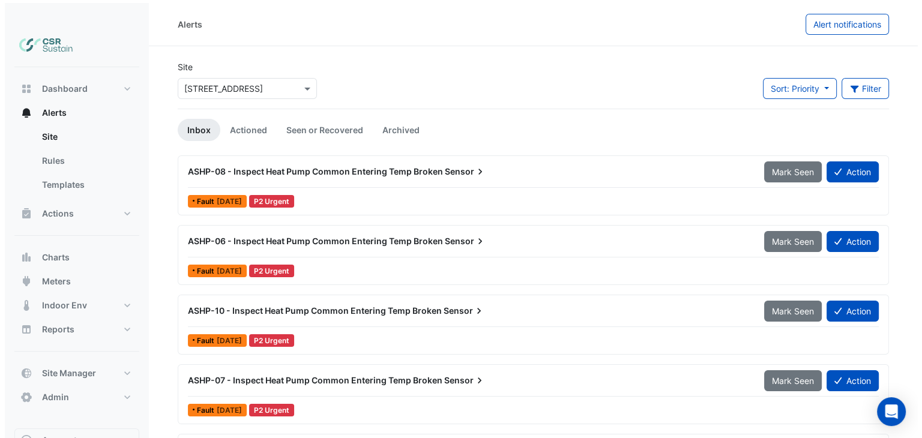
scroll to position [12, 0]
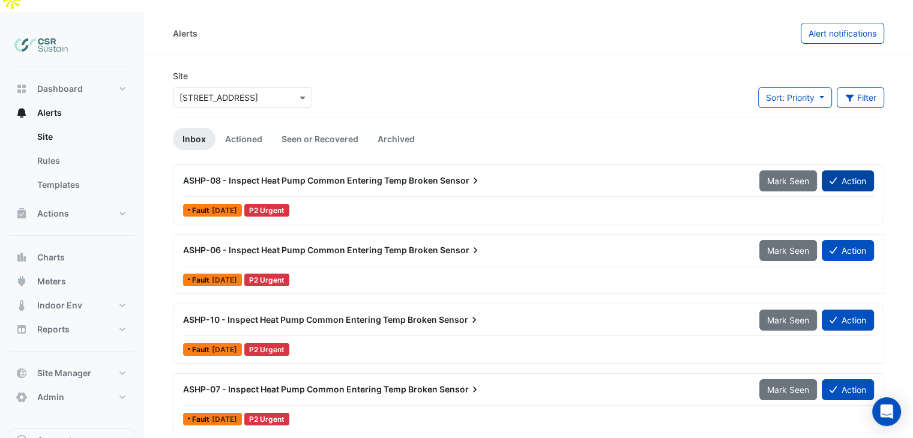
click at [854, 170] on button "Action" at bounding box center [848, 180] width 52 height 21
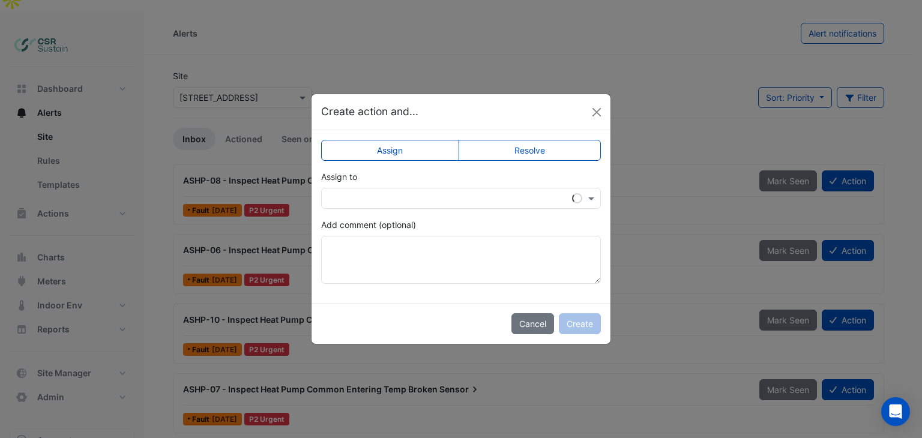
click at [380, 202] on input "text" at bounding box center [449, 199] width 243 height 13
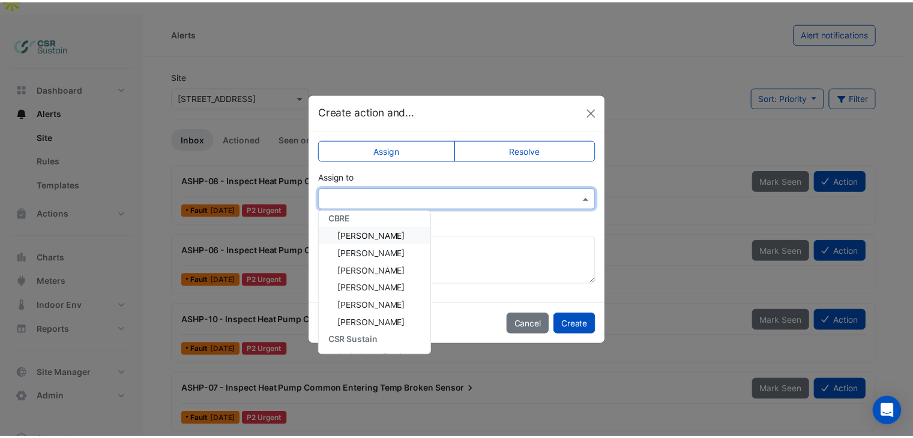
scroll to position [0, 0]
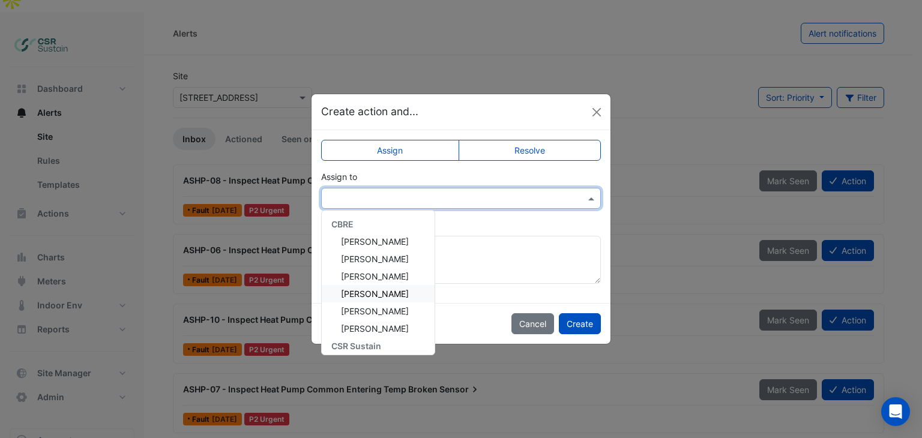
click at [382, 294] on span "[PERSON_NAME]" at bounding box center [375, 294] width 68 height 10
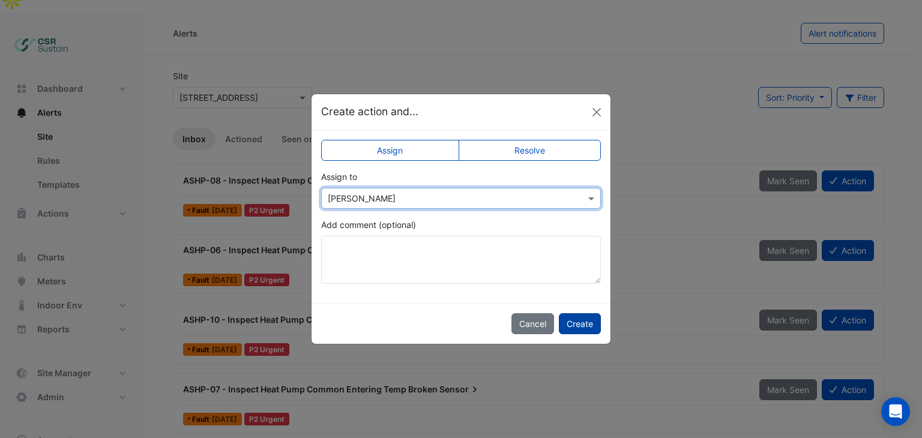
click at [581, 321] on button "Create" at bounding box center [580, 323] width 42 height 21
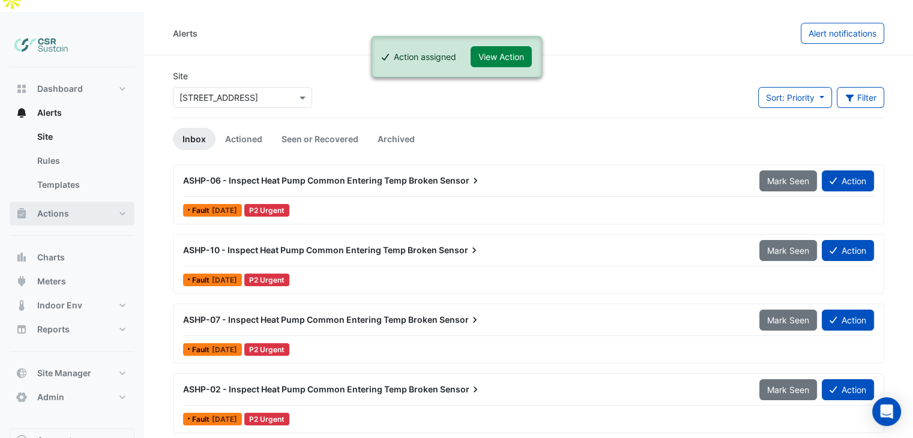
click at [70, 202] on button "Actions" at bounding box center [72, 214] width 125 height 24
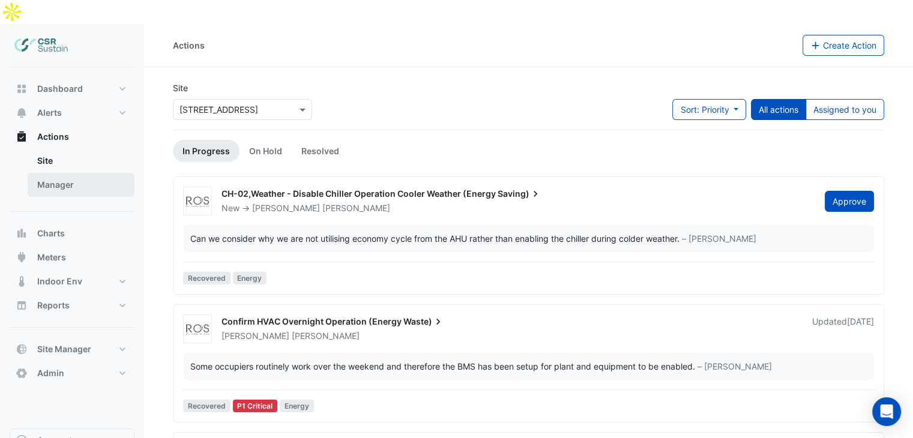
drag, startPoint x: 60, startPoint y: 163, endPoint x: 170, endPoint y: 173, distance: 110.3
click at [60, 173] on link "Manager" at bounding box center [81, 185] width 107 height 24
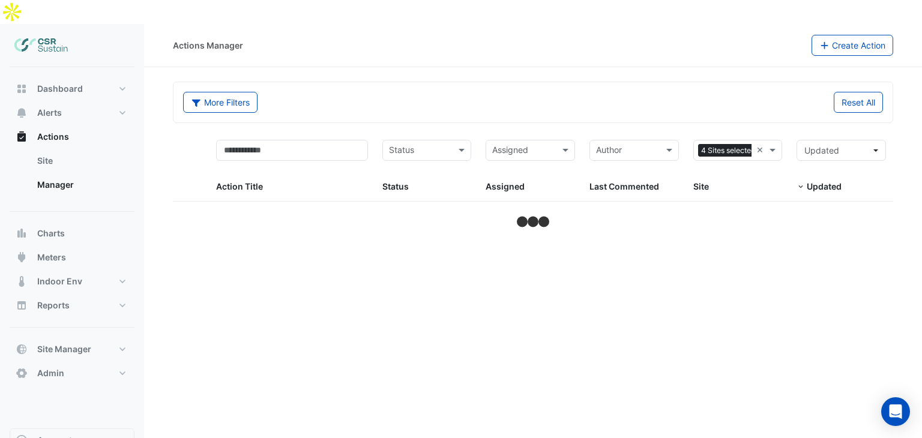
select select "***"
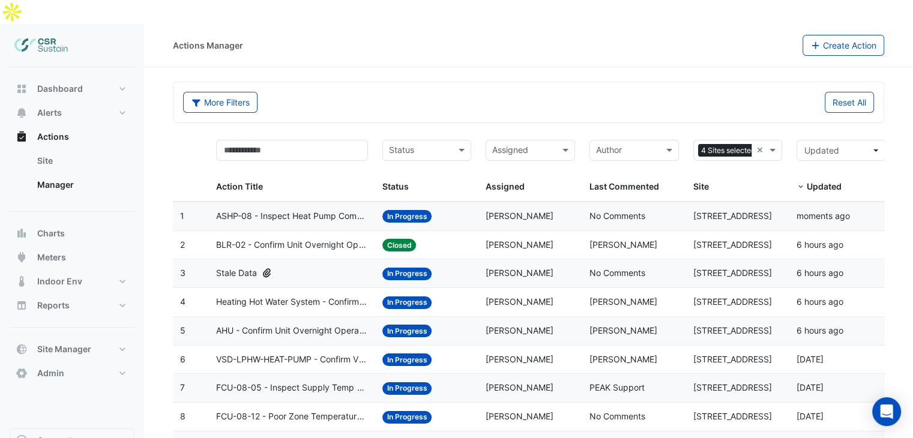
click at [288, 209] on span "ASHP-08 - Inspect Heat Pump Common Entering Temp Broken Sensor" at bounding box center [291, 216] width 151 height 14
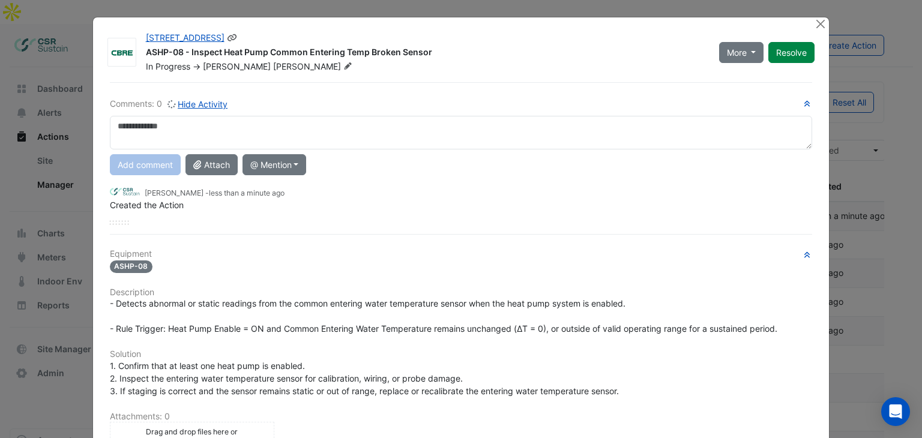
click at [273, 65] on span "[PERSON_NAME]" at bounding box center [314, 67] width 82 height 12
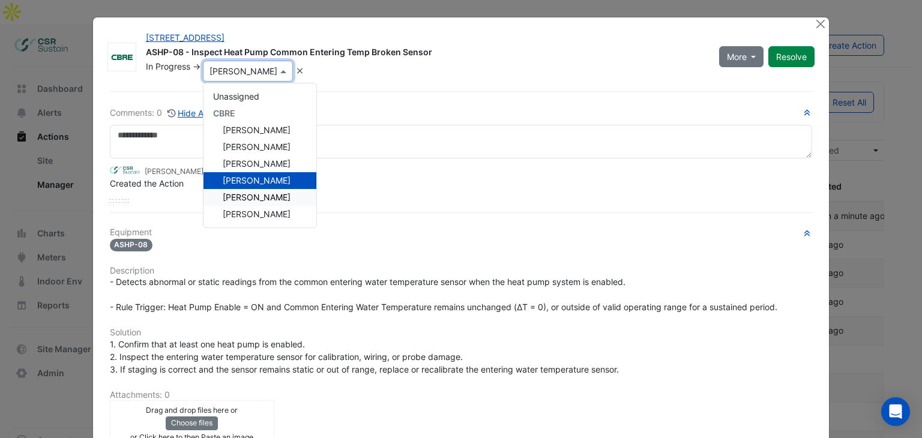
click at [160, 188] on div "[PERSON_NAME] - less than a minute ago Created the Action" at bounding box center [461, 180] width 703 height 44
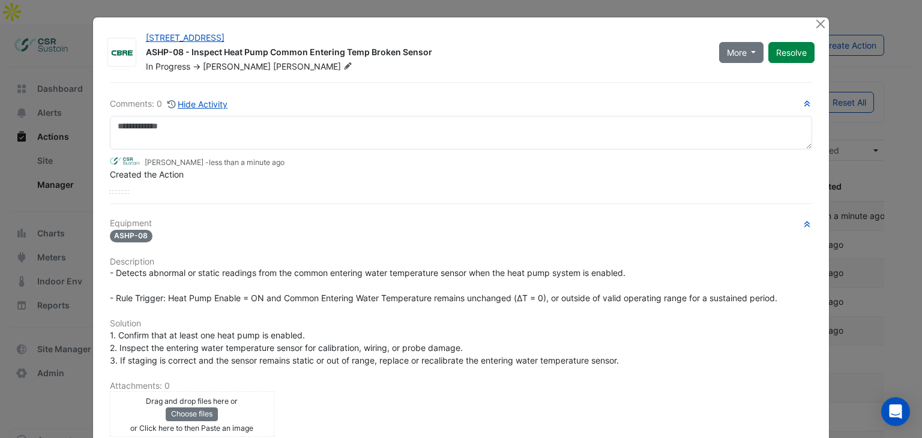
click at [219, 75] on div "[STREET_ADDRESS] ASHP-08 - Inspect Heat Pump Common Entering Temp Broken Sensor…" at bounding box center [461, 304] width 737 height 574
click at [273, 71] on span "[PERSON_NAME]" at bounding box center [314, 67] width 82 height 12
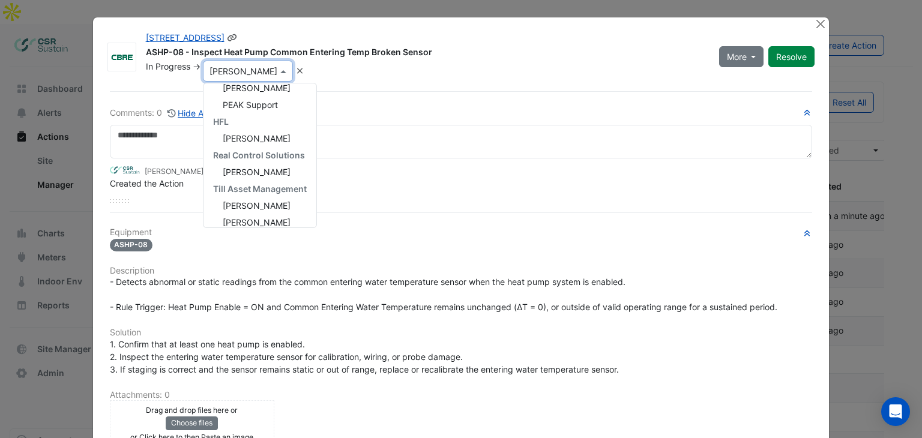
scroll to position [185, 0]
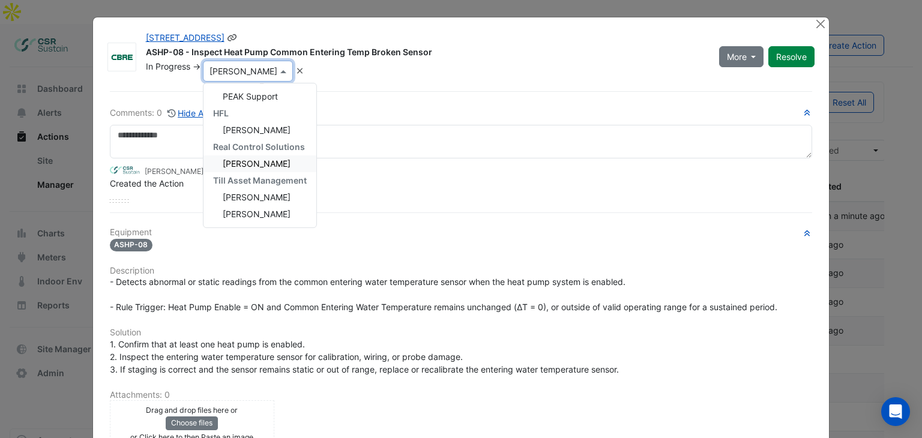
click at [384, 79] on div "In Progress -> × [PERSON_NAME] Unassigned CBRE [PERSON_NAME] [PERSON_NAME] [PER…" at bounding box center [425, 71] width 561 height 21
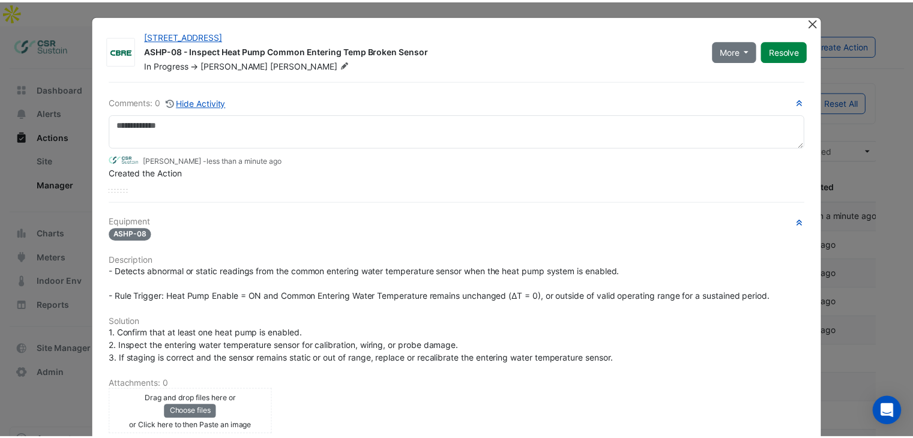
scroll to position [0, 0]
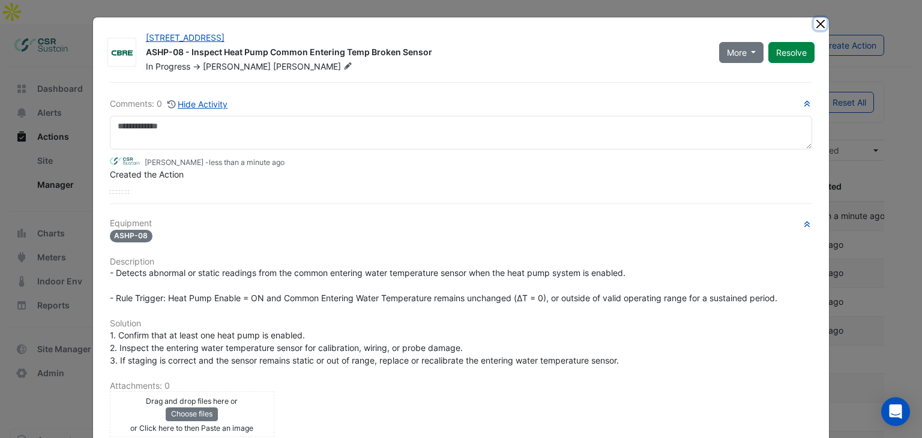
click at [819, 23] on button "Close" at bounding box center [820, 23] width 13 height 13
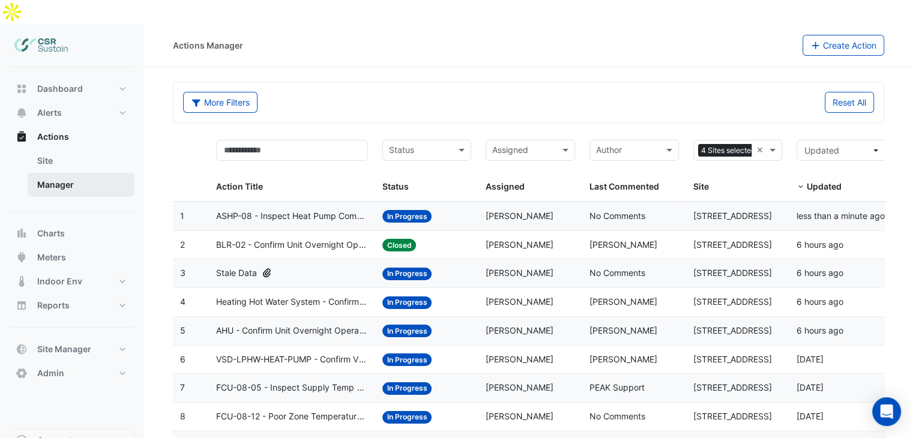
click at [53, 173] on link "Manager" at bounding box center [81, 185] width 107 height 24
click at [76, 101] on button "Alerts" at bounding box center [72, 113] width 125 height 24
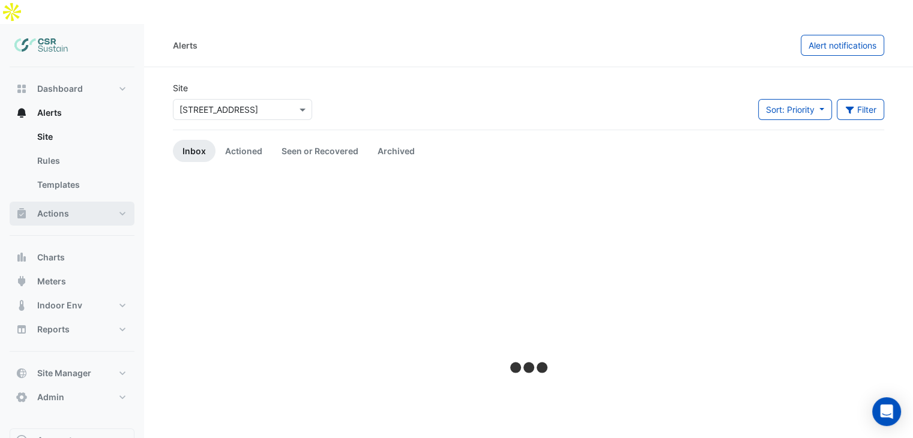
click at [66, 208] on span "Actions" at bounding box center [53, 214] width 32 height 12
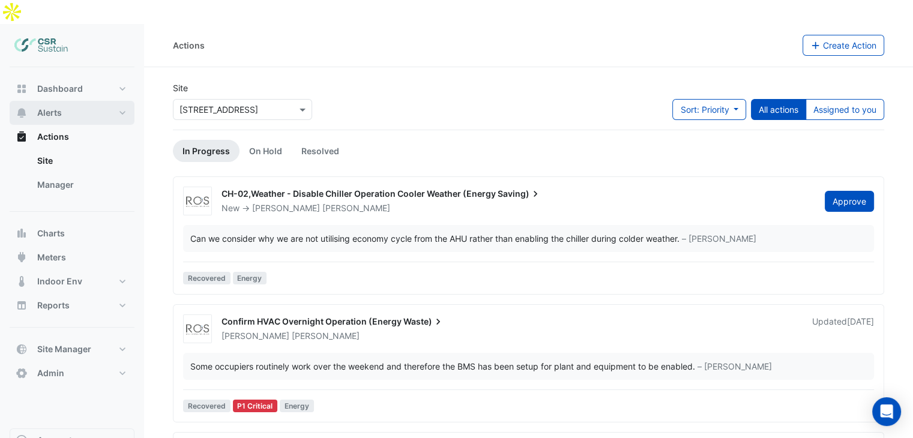
click at [95, 101] on button "Alerts" at bounding box center [72, 113] width 125 height 24
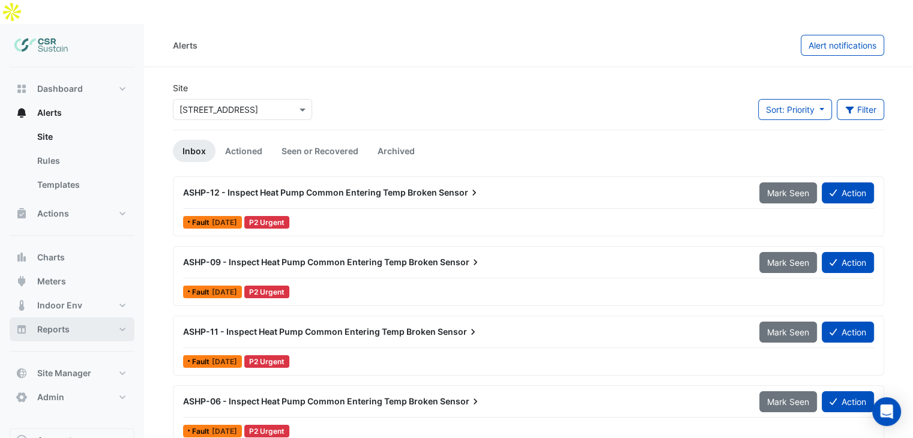
click at [121, 318] on button "Reports" at bounding box center [72, 330] width 125 height 24
select select "***"
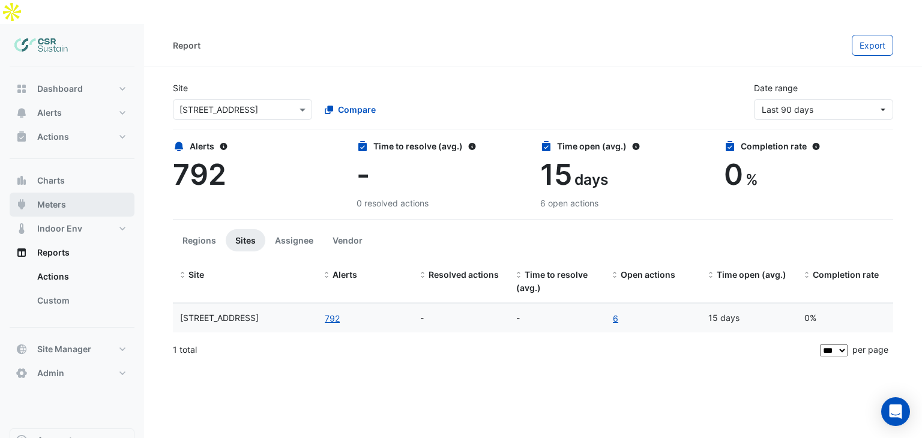
click at [70, 193] on button "Meters" at bounding box center [72, 205] width 125 height 24
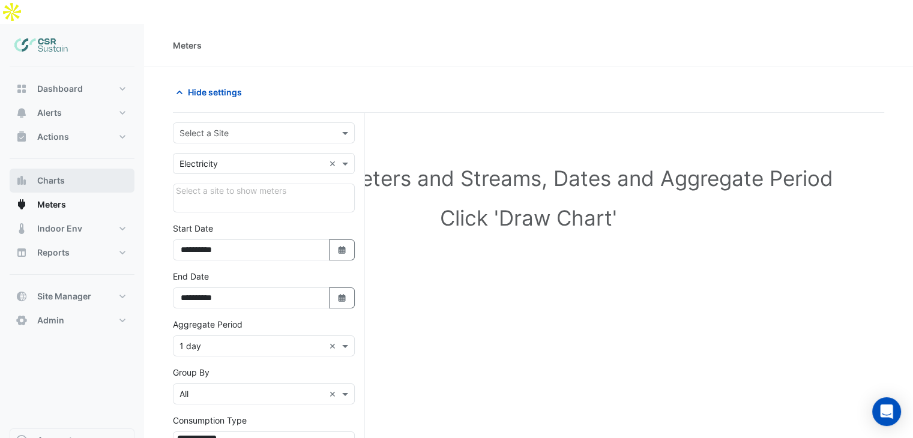
click at [47, 175] on span "Charts" at bounding box center [51, 181] width 28 height 12
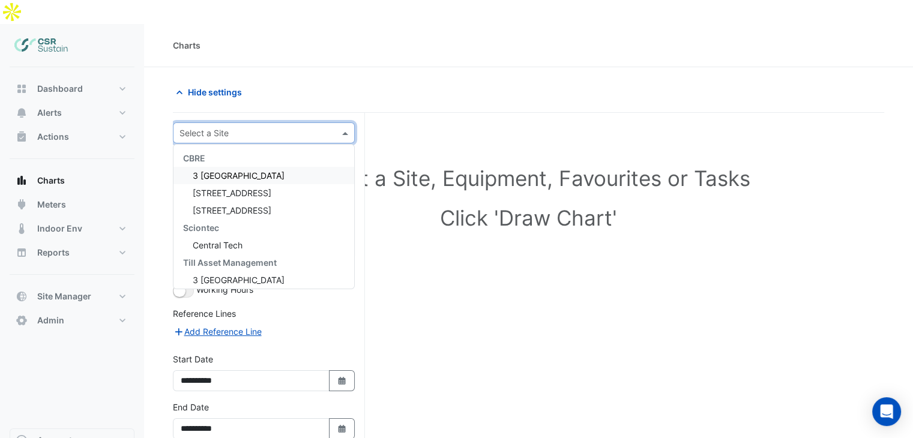
click at [229, 127] on input "text" at bounding box center [251, 133] width 145 height 13
click at [216, 205] on span "[STREET_ADDRESS]" at bounding box center [232, 210] width 79 height 10
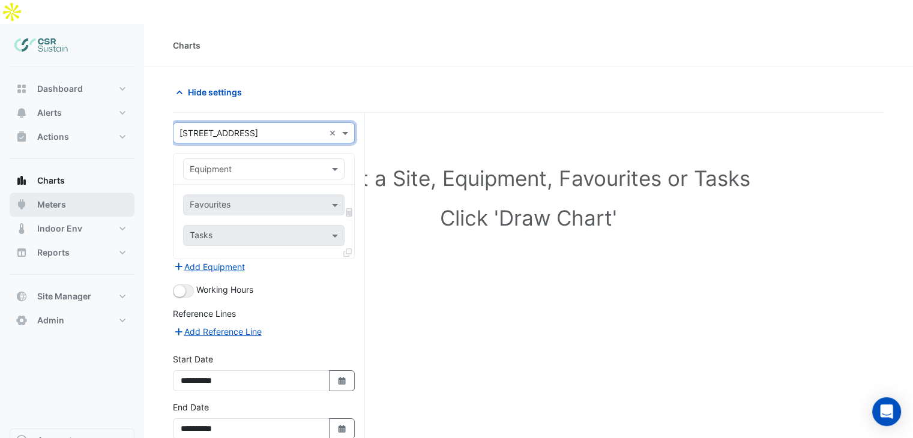
click at [69, 193] on button "Meters" at bounding box center [72, 205] width 125 height 24
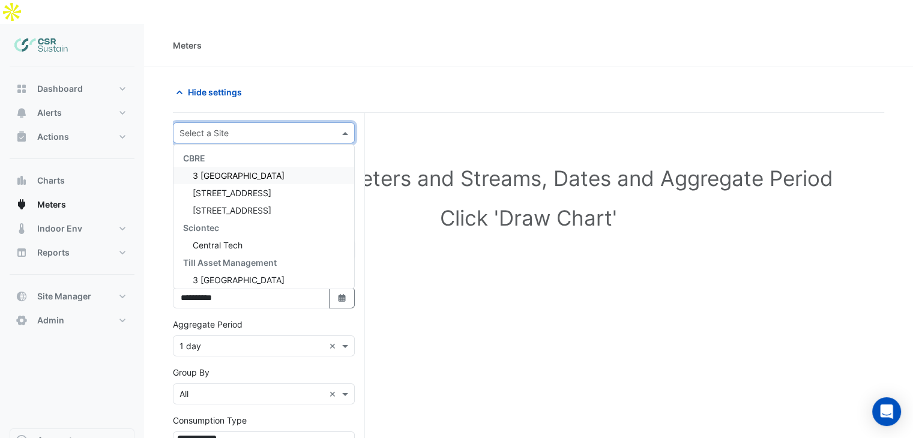
click at [345, 127] on span at bounding box center [346, 133] width 15 height 13
click at [221, 205] on span "[STREET_ADDRESS]" at bounding box center [232, 210] width 79 height 10
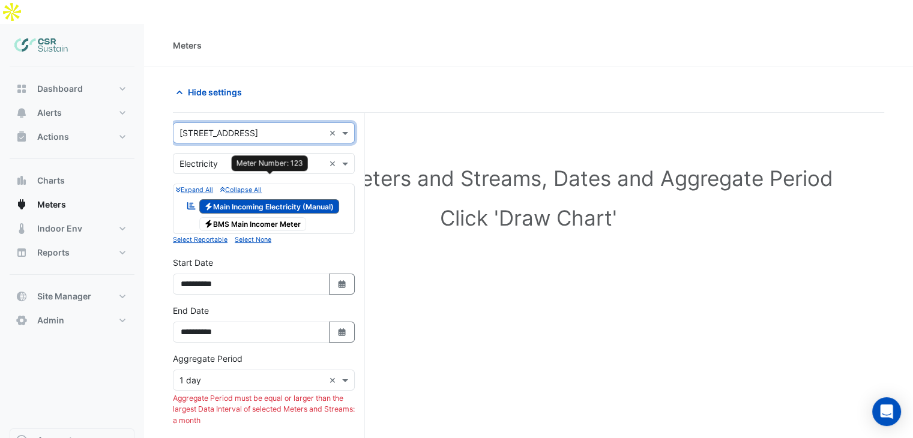
click at [327, 199] on span "Electricity Main Incoming Electricity (Manual)" at bounding box center [269, 206] width 140 height 14
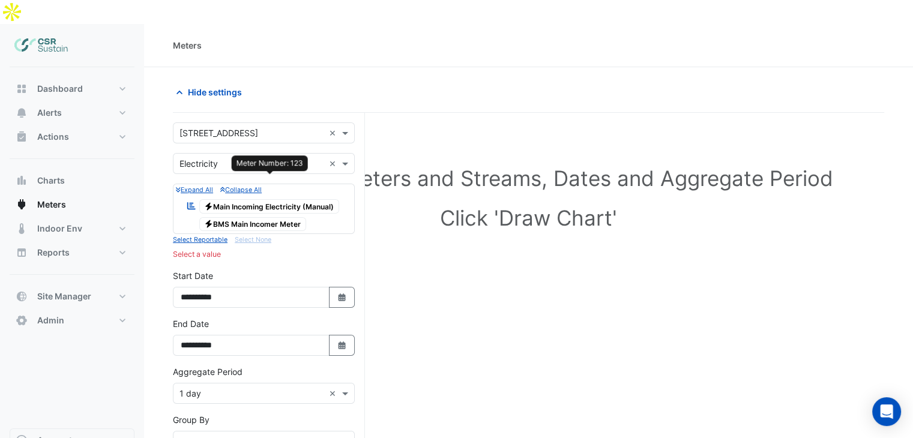
click at [310, 199] on span "Electricity Main Incoming Electricity (Manual)" at bounding box center [269, 206] width 140 height 14
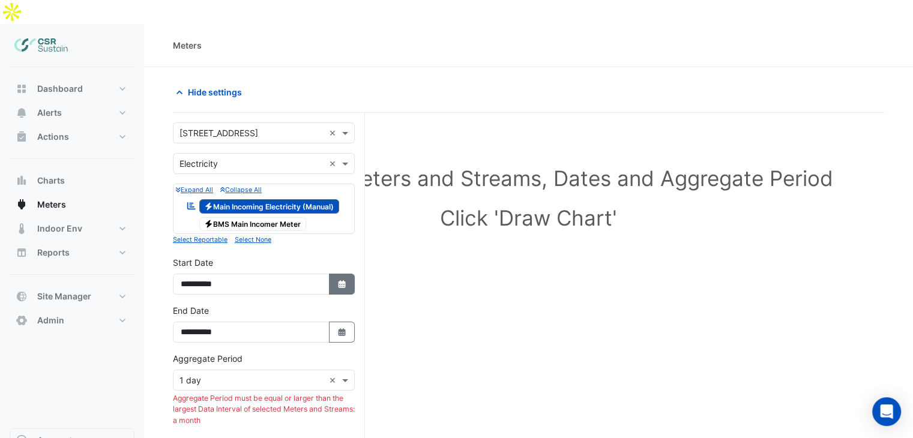
click at [337, 280] on icon "Select Date" at bounding box center [342, 284] width 11 height 8
select select "*"
select select "****"
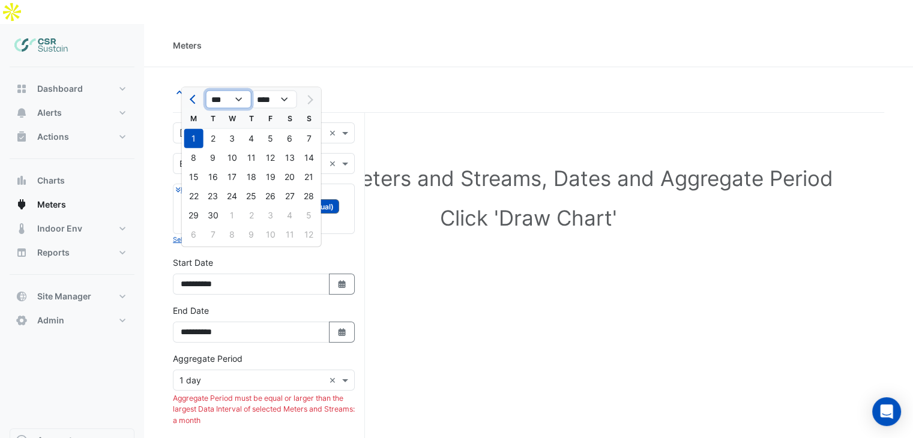
click at [240, 100] on select "*** *** *** *** *** *** *** *** ***" at bounding box center [229, 100] width 46 height 18
select select "*"
click at [206, 91] on select "*** *** *** *** *** *** *** *** ***" at bounding box center [229, 100] width 46 height 18
click at [228, 137] on div "1" at bounding box center [232, 138] width 19 height 19
type input "**********"
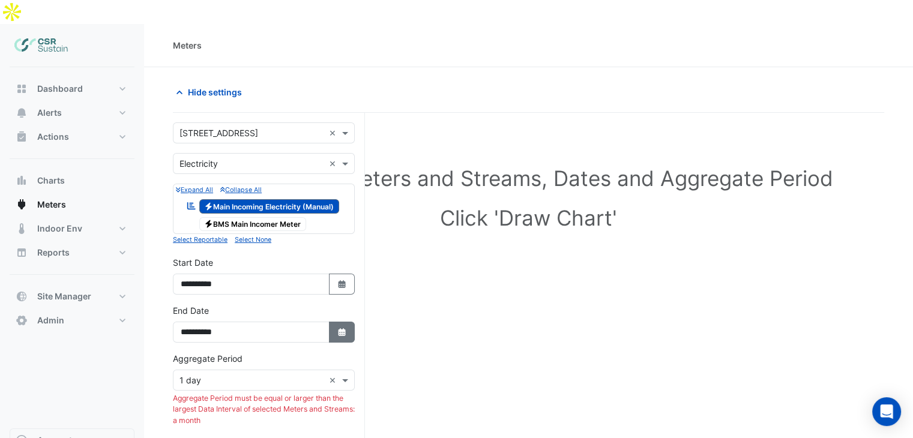
click at [342, 328] on icon "button" at bounding box center [341, 332] width 7 height 8
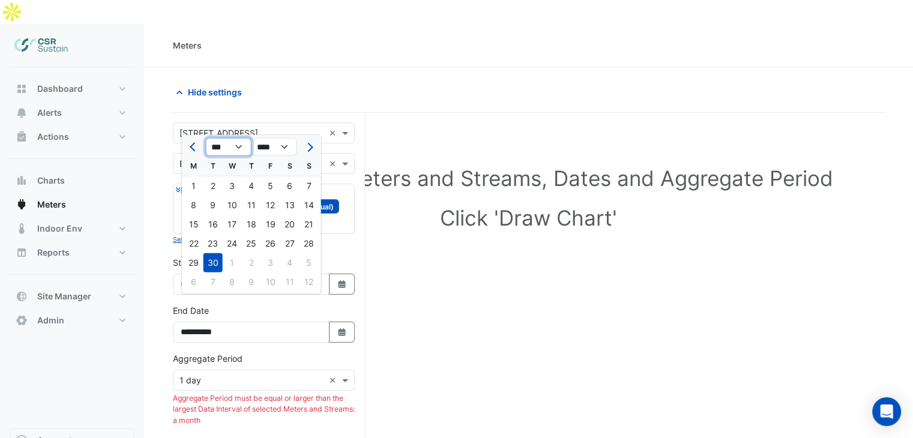
click at [243, 145] on select "*** *** *** *** *** *** *** *** *** *** *** ***" at bounding box center [229, 147] width 46 height 18
select select "**"
click at [206, 138] on select "*** *** *** *** *** *** *** *** *** *** *** ***" at bounding box center [229, 147] width 46 height 18
click at [357, 152] on div "**********" at bounding box center [269, 390] width 192 height 554
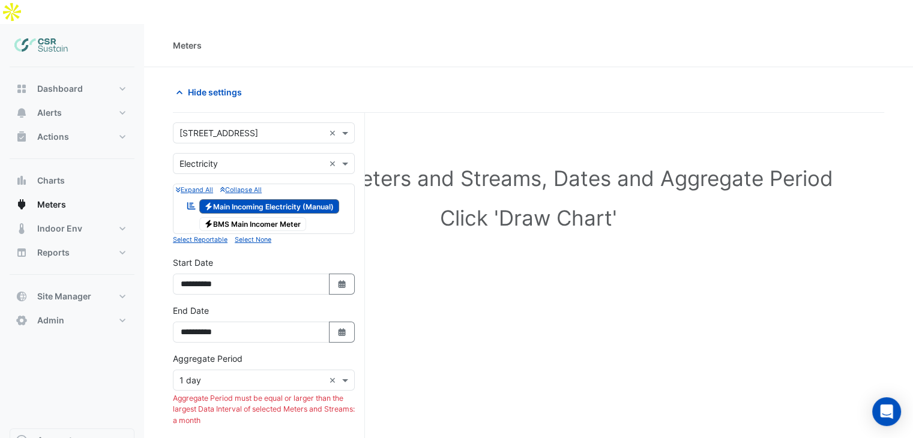
click at [233, 370] on div "× 1 day ×" at bounding box center [264, 380] width 182 height 21
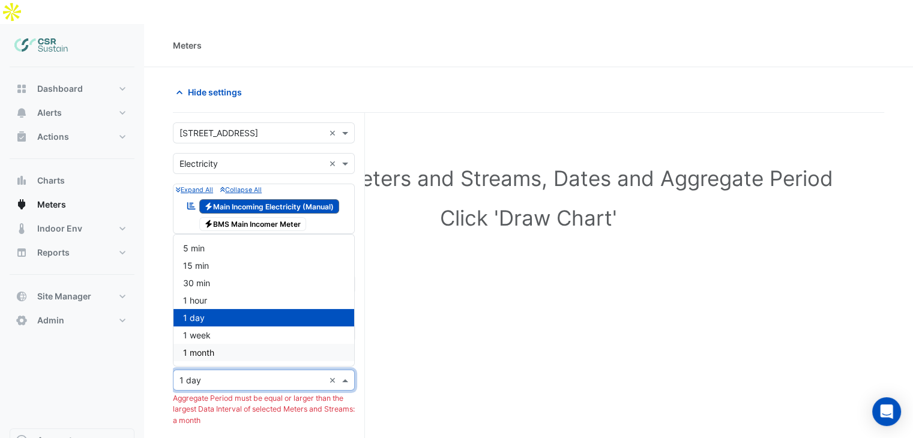
click at [215, 344] on div "1 month" at bounding box center [263, 352] width 181 height 17
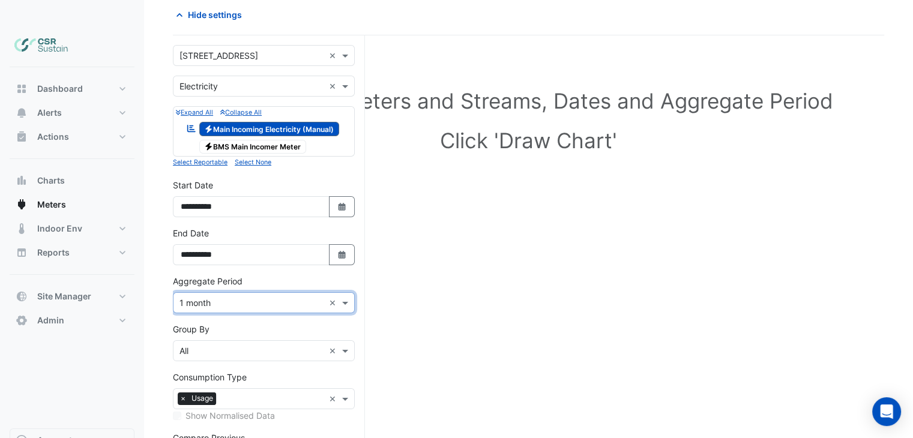
scroll to position [120, 0]
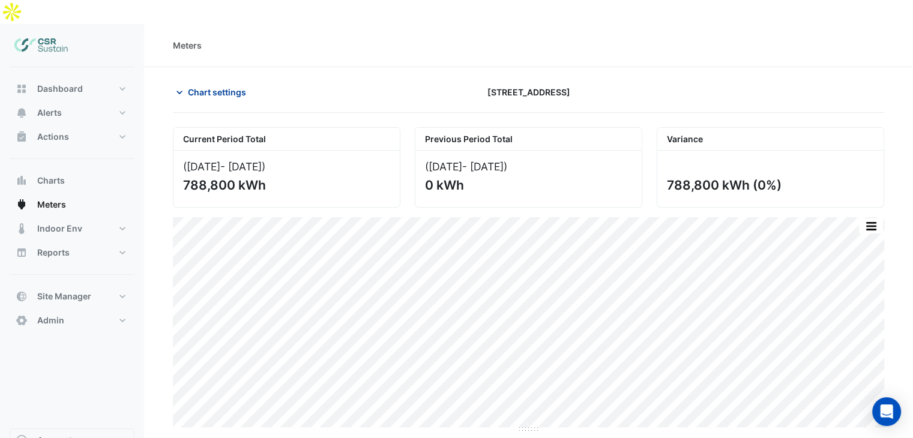
click at [200, 86] on span "Chart settings" at bounding box center [217, 92] width 58 height 13
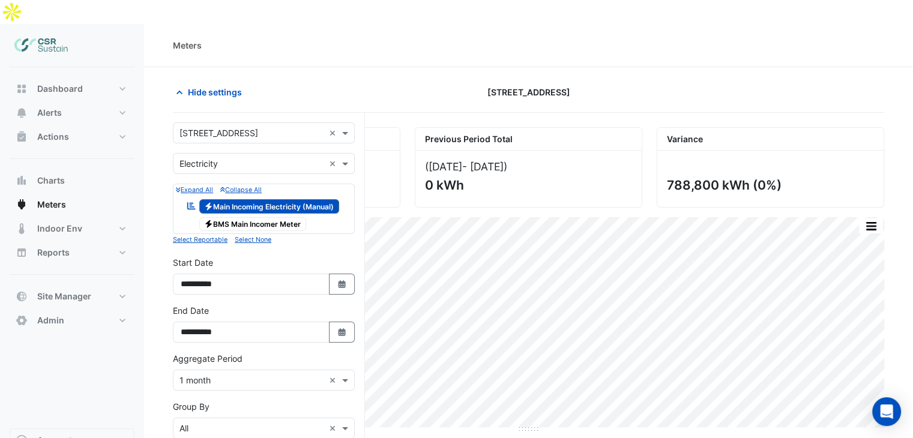
click at [239, 368] on form "**********" at bounding box center [264, 362] width 182 height 480
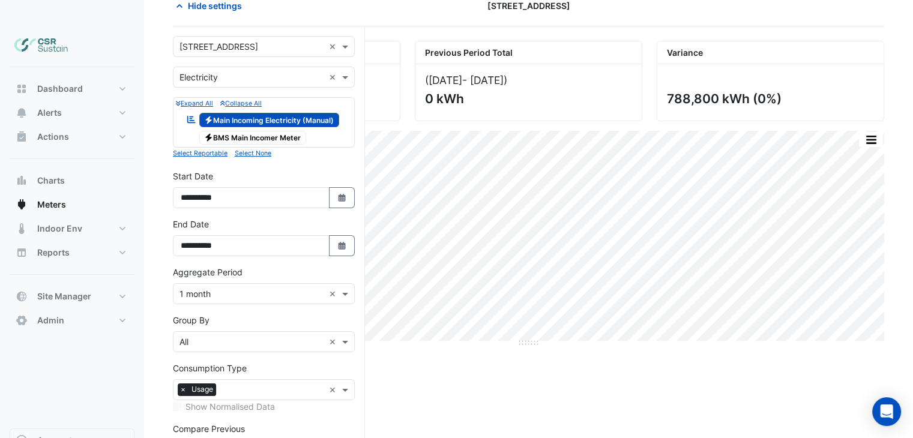
scroll to position [86, 0]
click at [226, 385] on input "text" at bounding box center [272, 391] width 103 height 13
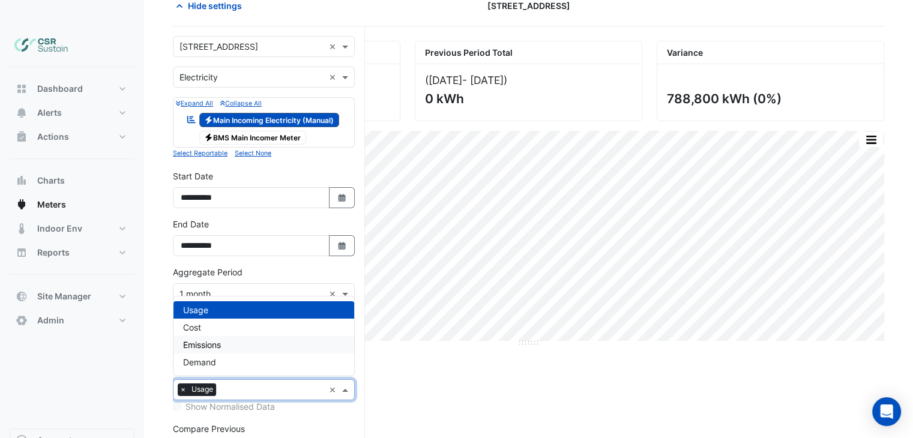
click at [220, 340] on span "Emissions" at bounding box center [202, 345] width 38 height 10
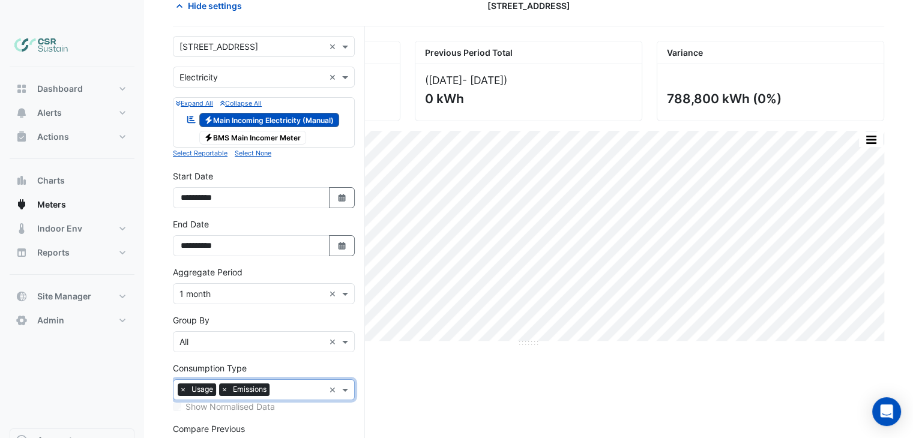
click at [430, 357] on div "Current Period Total ([DATE] - [DATE] ) 788,800 kWh Previous Period Total ([DAT…" at bounding box center [528, 283] width 711 height 484
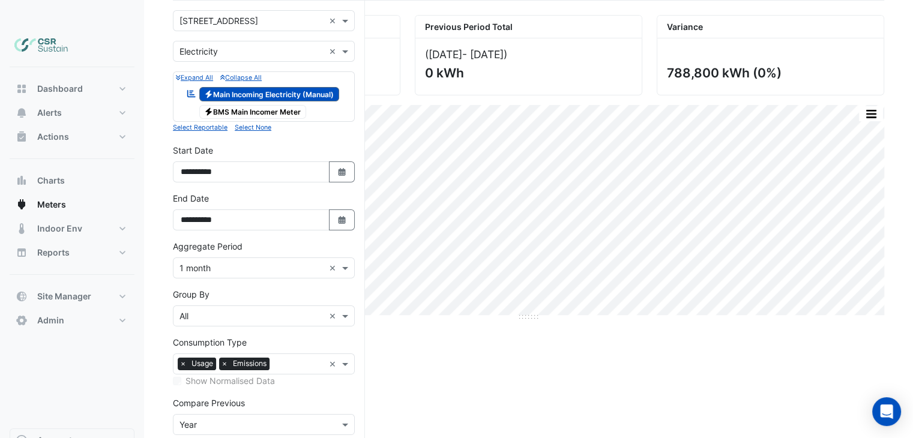
scroll to position [146, 0]
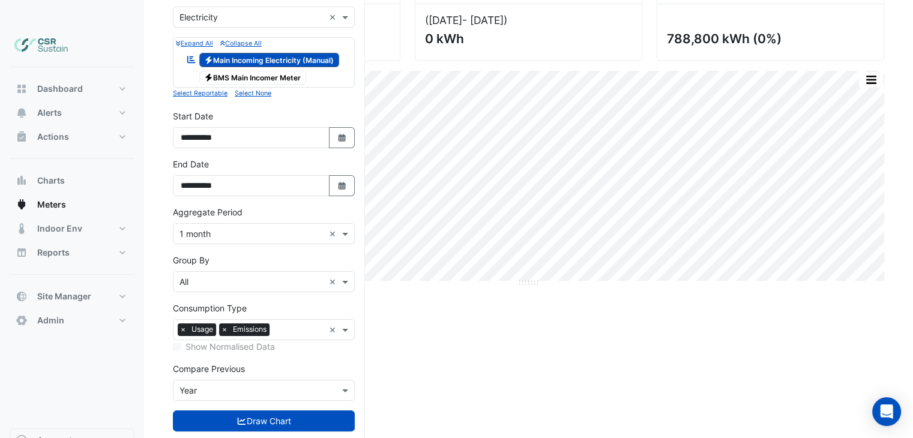
drag, startPoint x: 277, startPoint y: 392, endPoint x: 308, endPoint y: 385, distance: 32.0
click at [277, 411] on button "Draw Chart" at bounding box center [264, 421] width 182 height 21
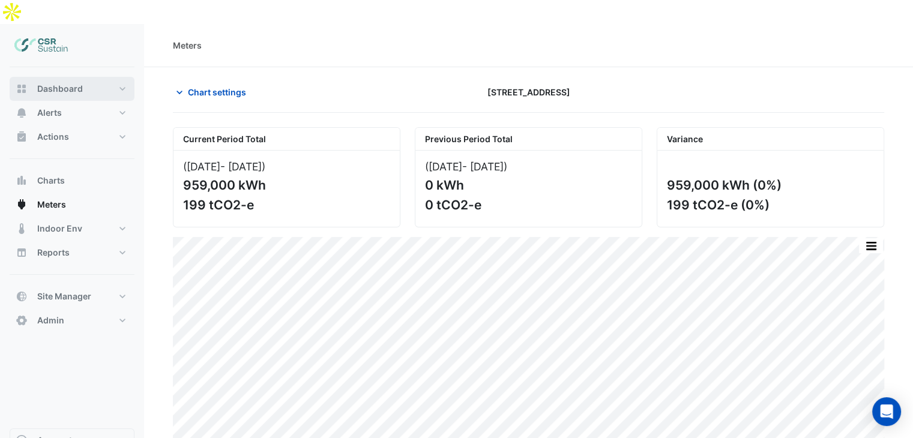
click at [98, 77] on button "Dashboard" at bounding box center [72, 89] width 125 height 24
select select "***"
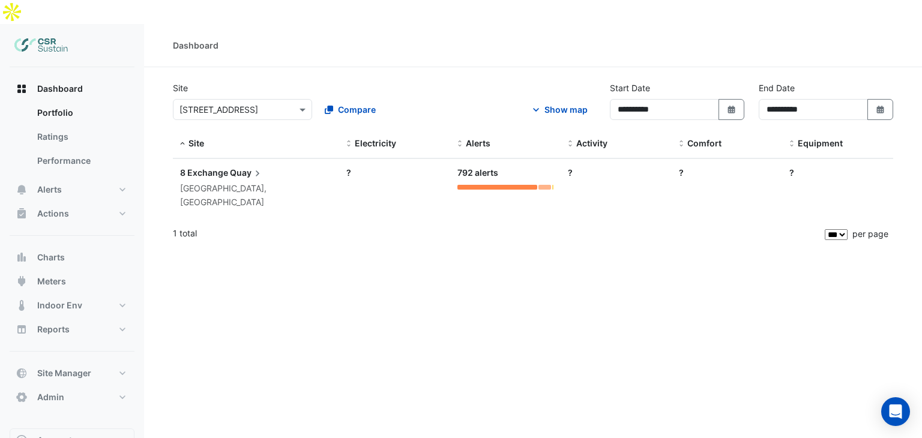
select select "***"
drag, startPoint x: 59, startPoint y: 132, endPoint x: 74, endPoint y: 136, distance: 15.4
click at [59, 149] on link "Performance" at bounding box center [81, 161] width 107 height 24
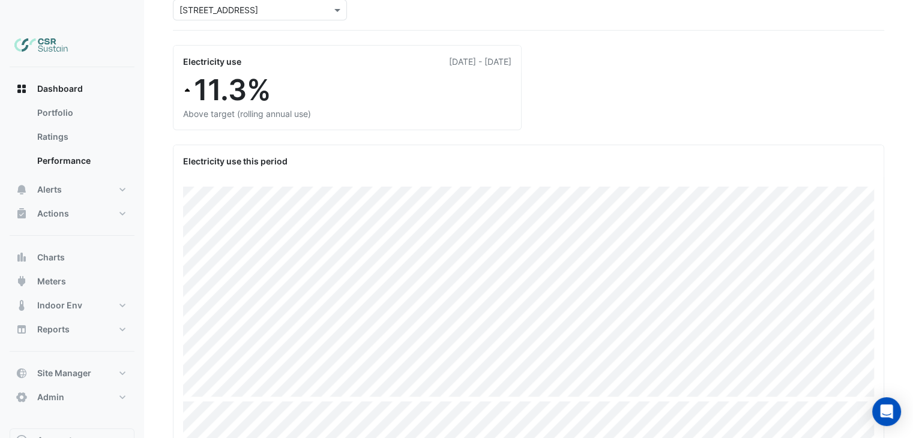
scroll to position [120, 0]
